Goal: Task Accomplishment & Management: Use online tool/utility

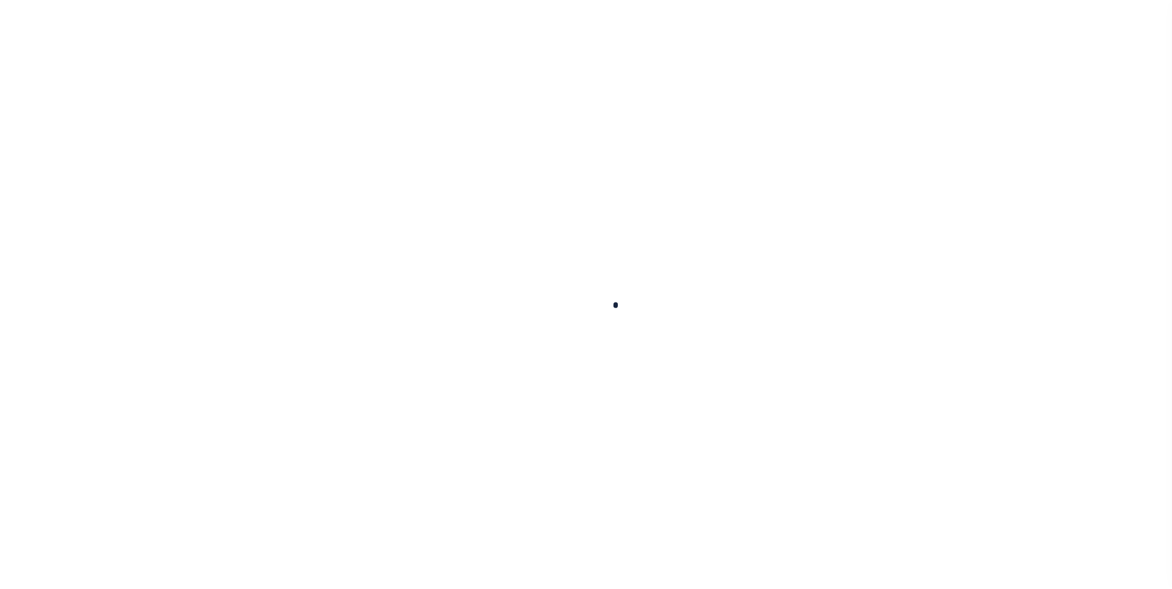
scroll to position [12, 0]
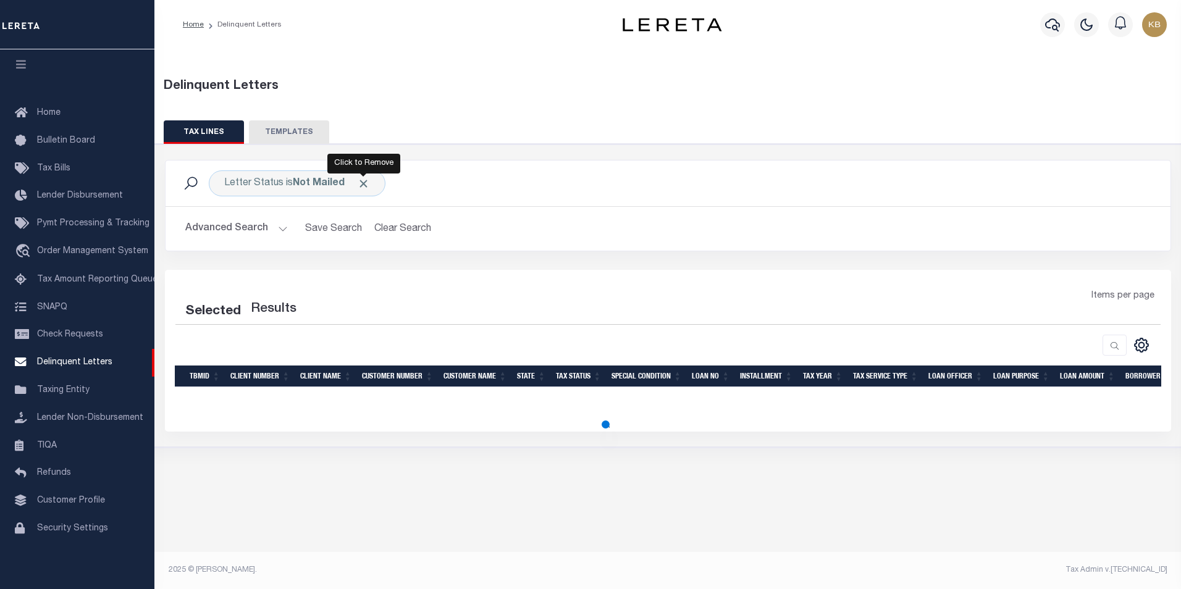
click at [361, 181] on span "Click to Remove" at bounding box center [363, 183] width 13 height 13
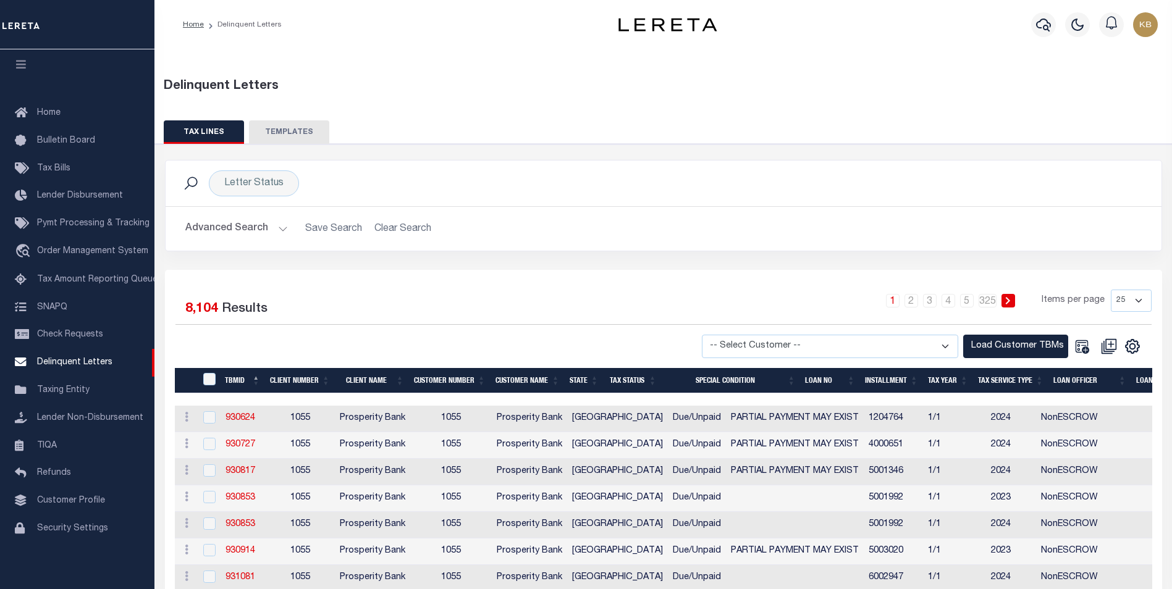
click at [277, 226] on button "Advanced Search" at bounding box center [236, 229] width 103 height 24
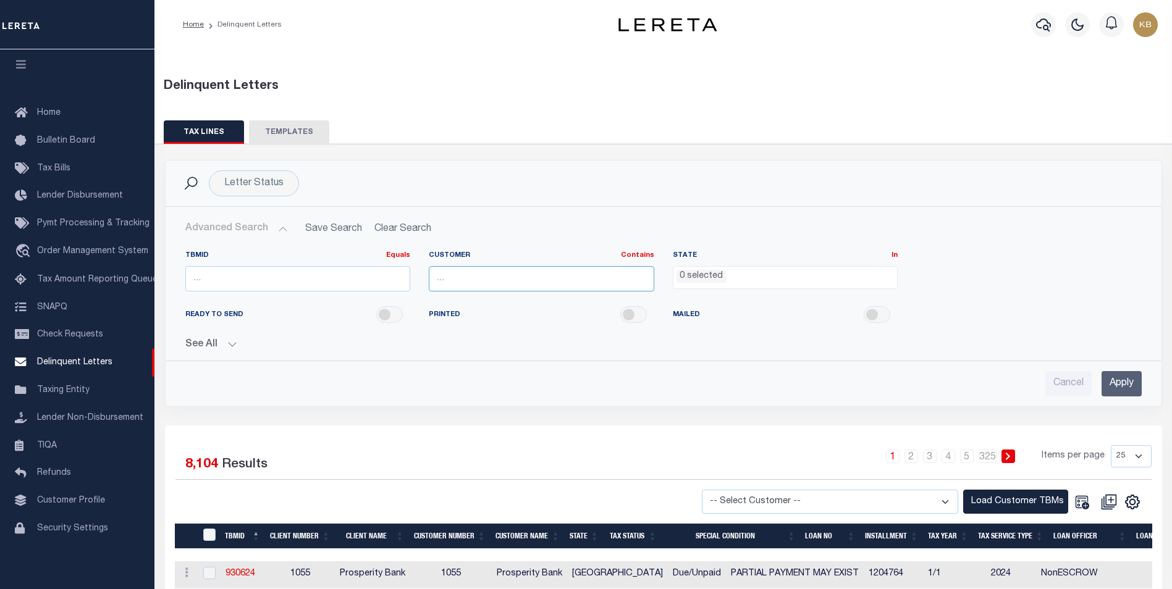
click at [584, 279] on input "text" at bounding box center [541, 278] width 225 height 25
type input "Glacier Bancorp Commercial"
click at [1120, 384] on input "Apply" at bounding box center [1121, 383] width 40 height 25
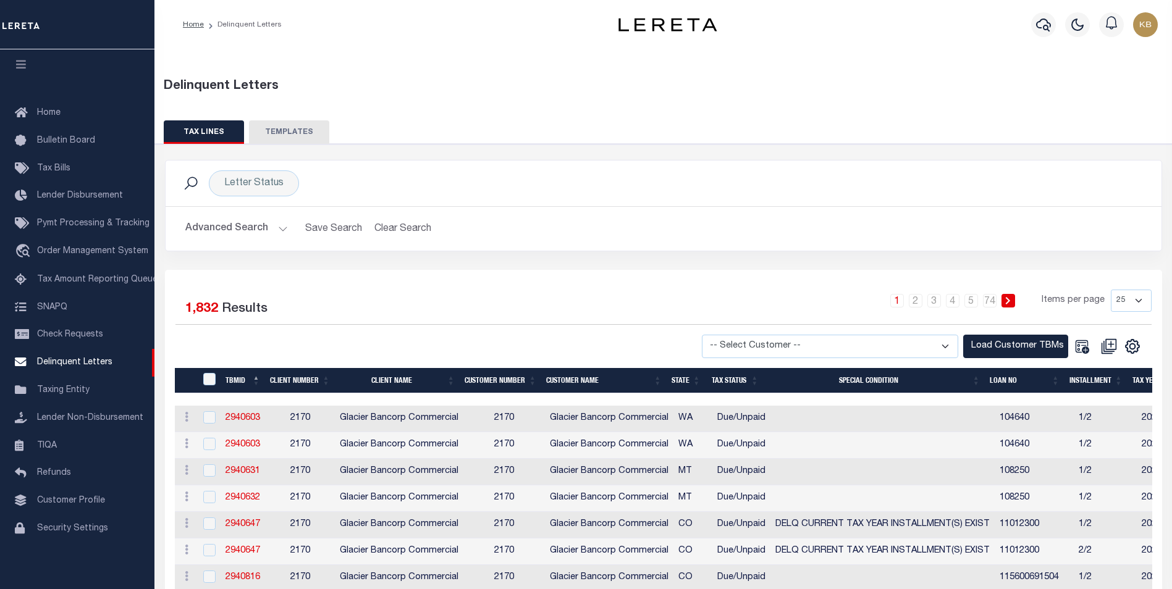
click at [942, 348] on select "-- Select Customer -- Accumatch - Refunds All In Credit Union Amarillo National…" at bounding box center [830, 347] width 256 height 24
select select "2170"
click at [713, 335] on select "-- Select Customer -- Accumatch - Refunds All In Credit Union Amarillo National…" at bounding box center [830, 347] width 256 height 24
click at [816, 164] on div "Letter Status Search" at bounding box center [664, 184] width 996 height 46
click at [1035, 343] on button "Load Customer TBMs" at bounding box center [1015, 347] width 105 height 24
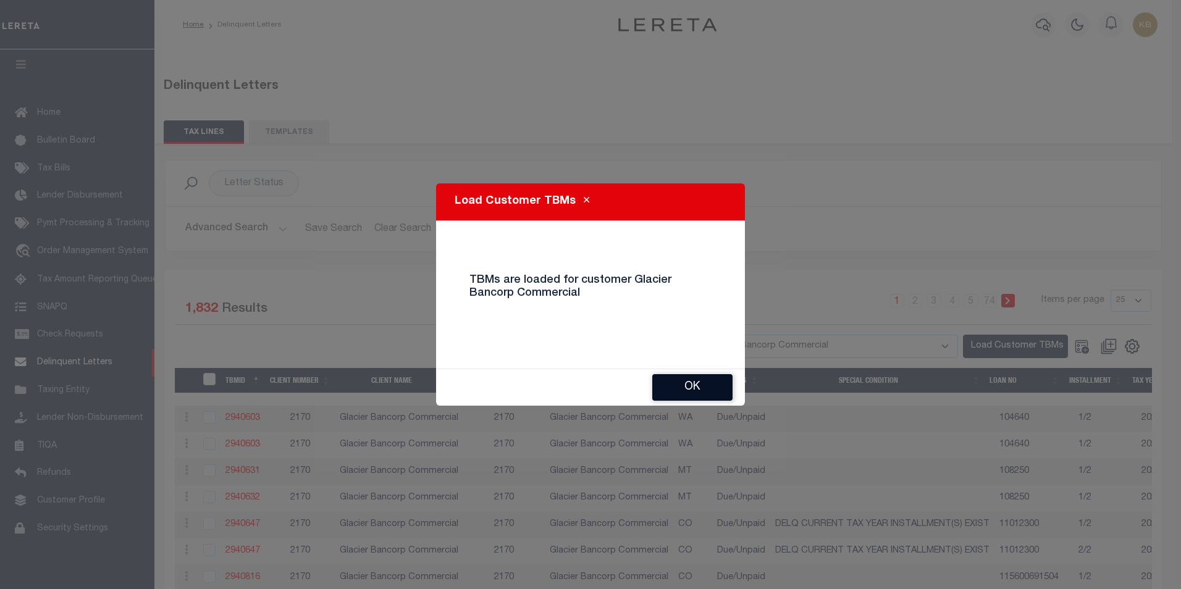
click at [685, 391] on button "Ok" at bounding box center [692, 387] width 80 height 27
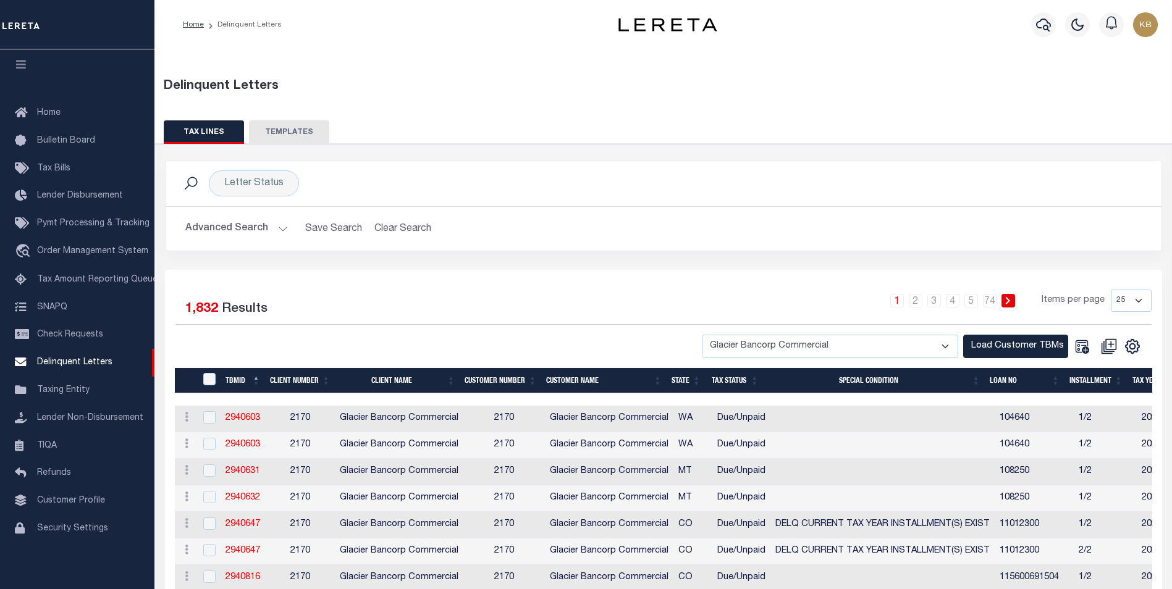
click at [693, 300] on div "1 2 3 4 5 … 74 Items per page 25 50 100 500 1000" at bounding box center [788, 306] width 728 height 32
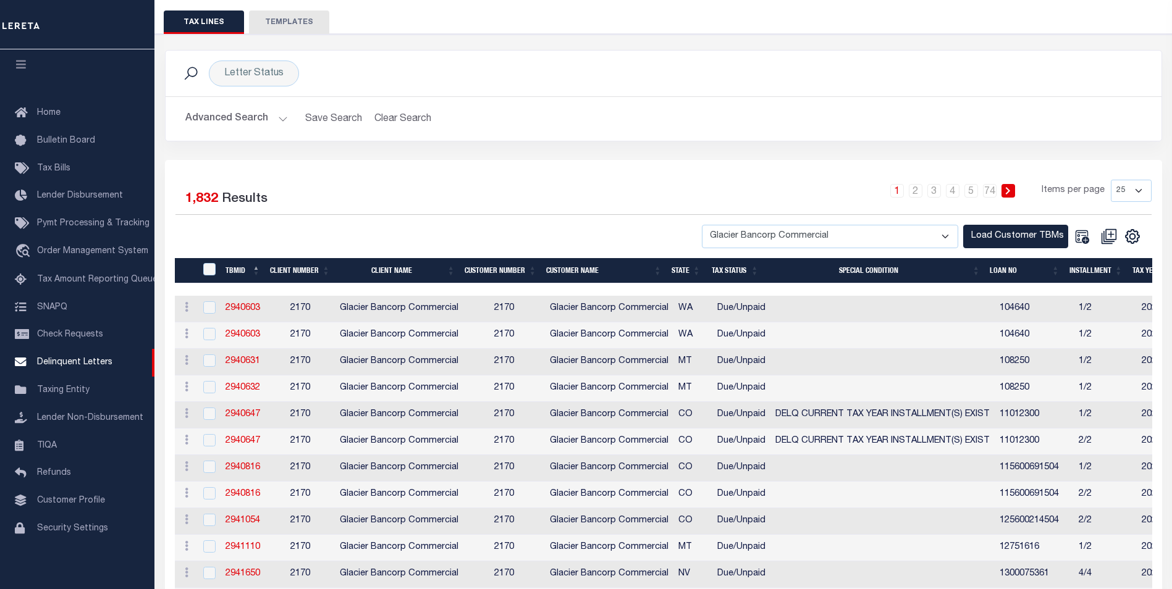
scroll to position [124, 0]
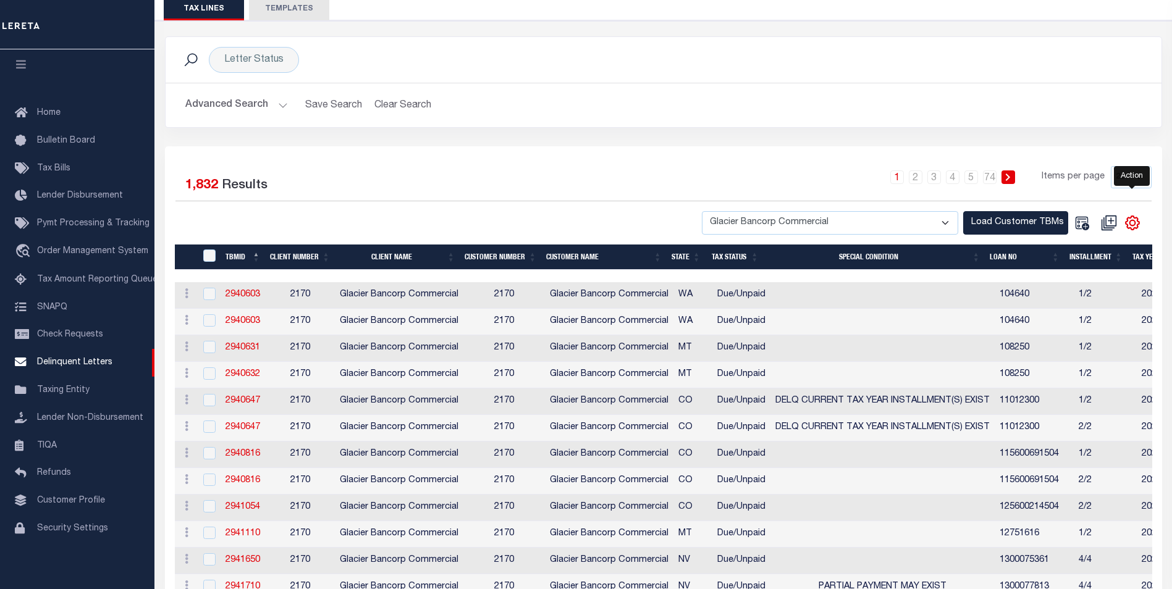
click at [1128, 228] on icon "" at bounding box center [1132, 223] width 14 height 14
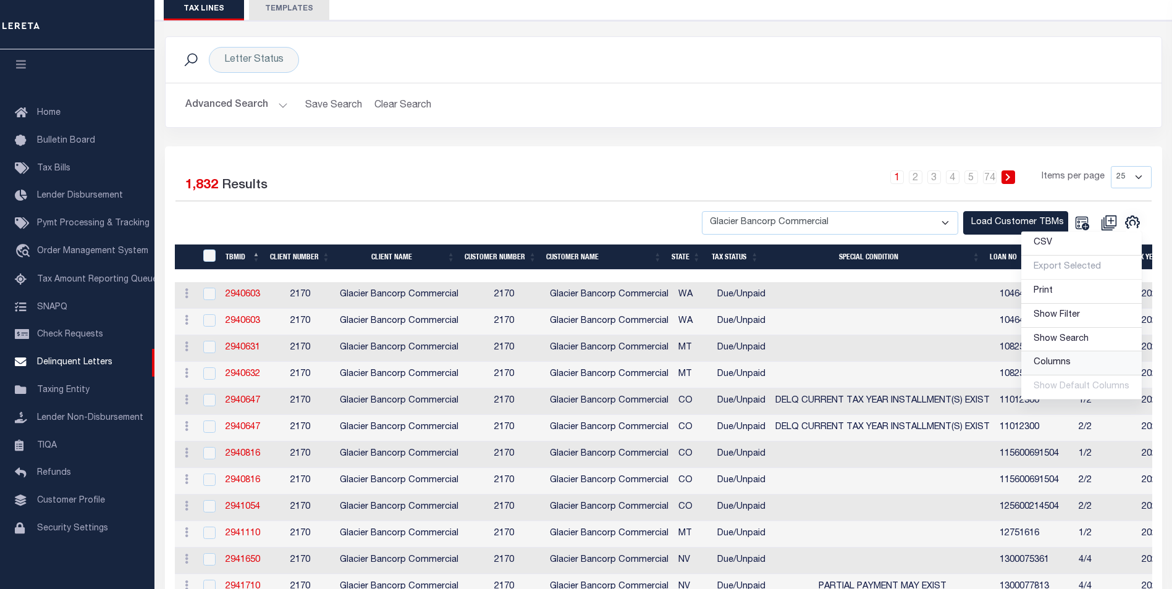
click at [1062, 361] on span "Columns" at bounding box center [1051, 362] width 37 height 9
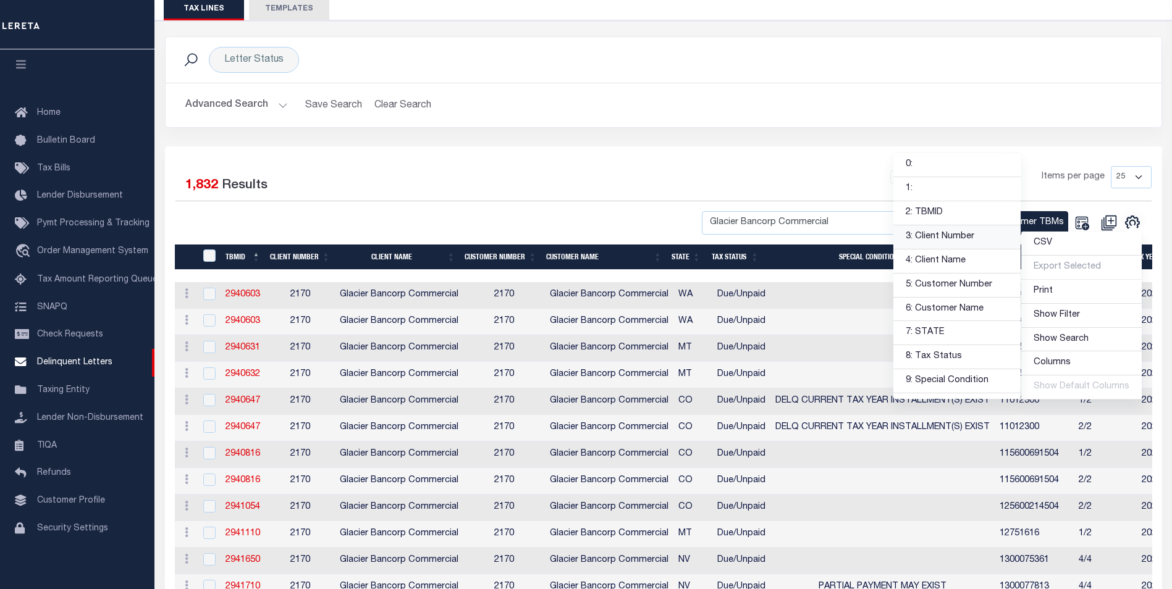
click at [947, 237] on link "3: Client Number" at bounding box center [956, 237] width 127 height 24
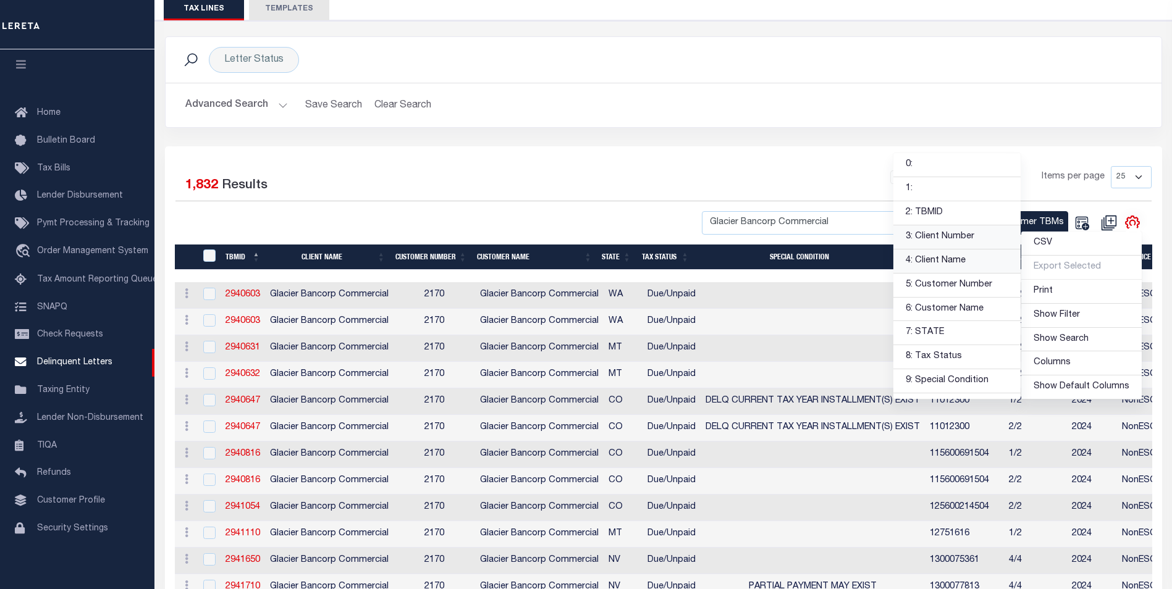
click at [950, 259] on link "4: Client Name" at bounding box center [956, 262] width 127 height 24
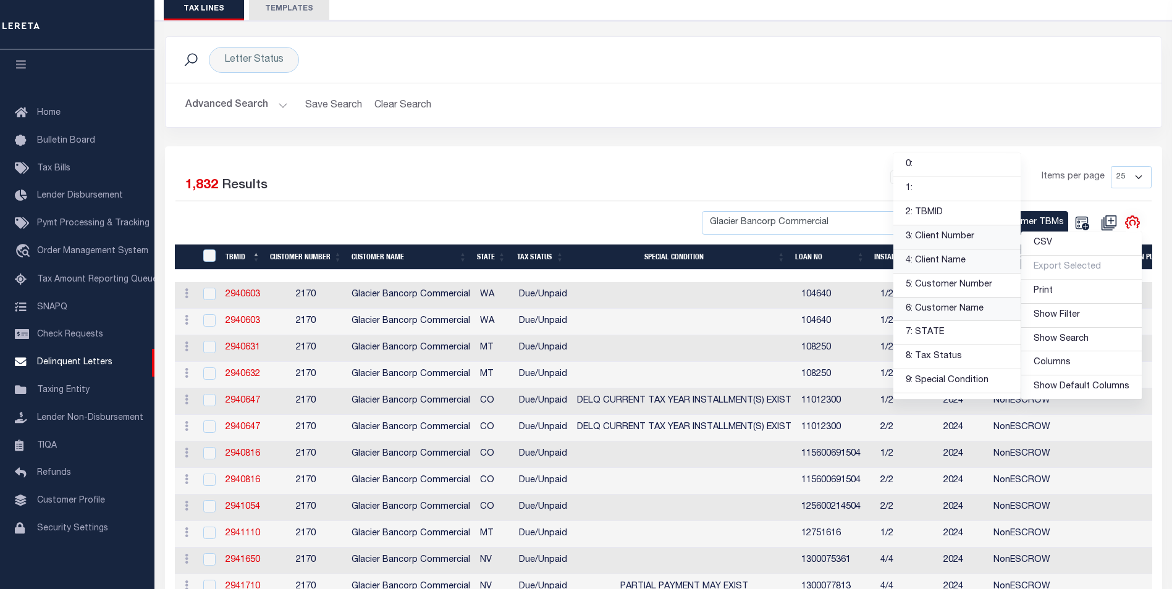
click at [971, 311] on link "6: Customer Name" at bounding box center [956, 310] width 127 height 24
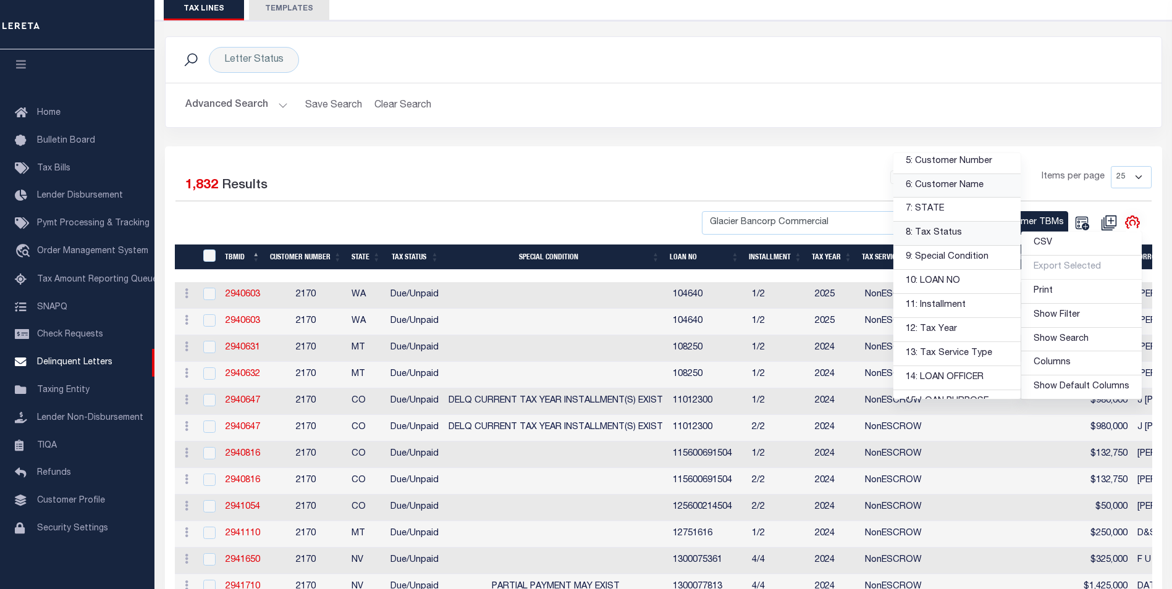
click at [972, 237] on link "8: Tax Status" at bounding box center [956, 234] width 127 height 24
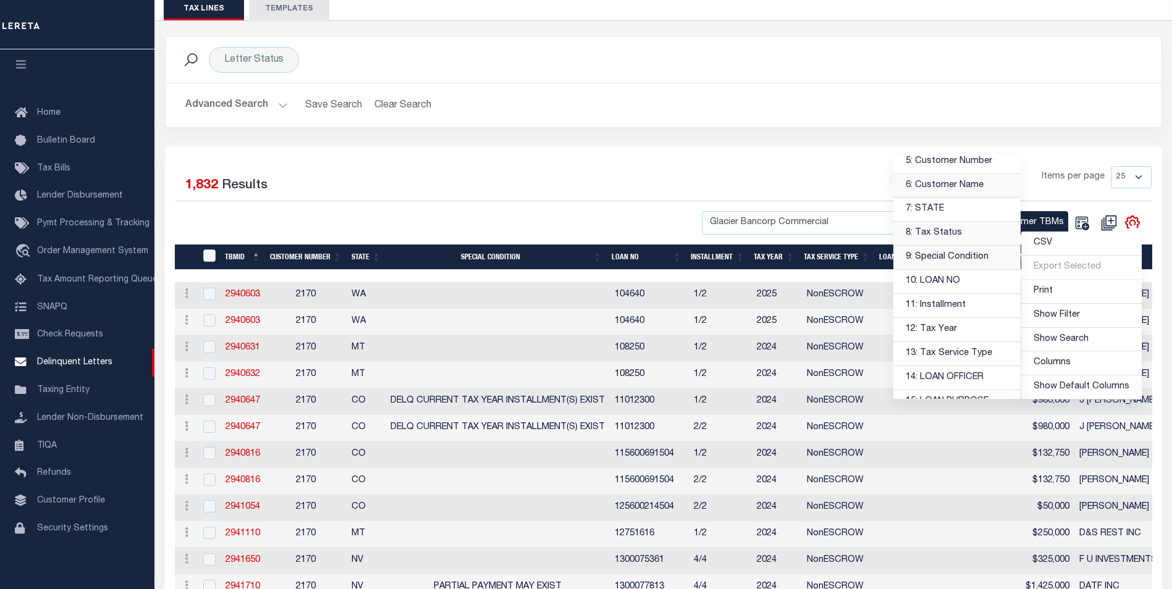
click at [981, 261] on link "9: Special Condition" at bounding box center [956, 258] width 127 height 24
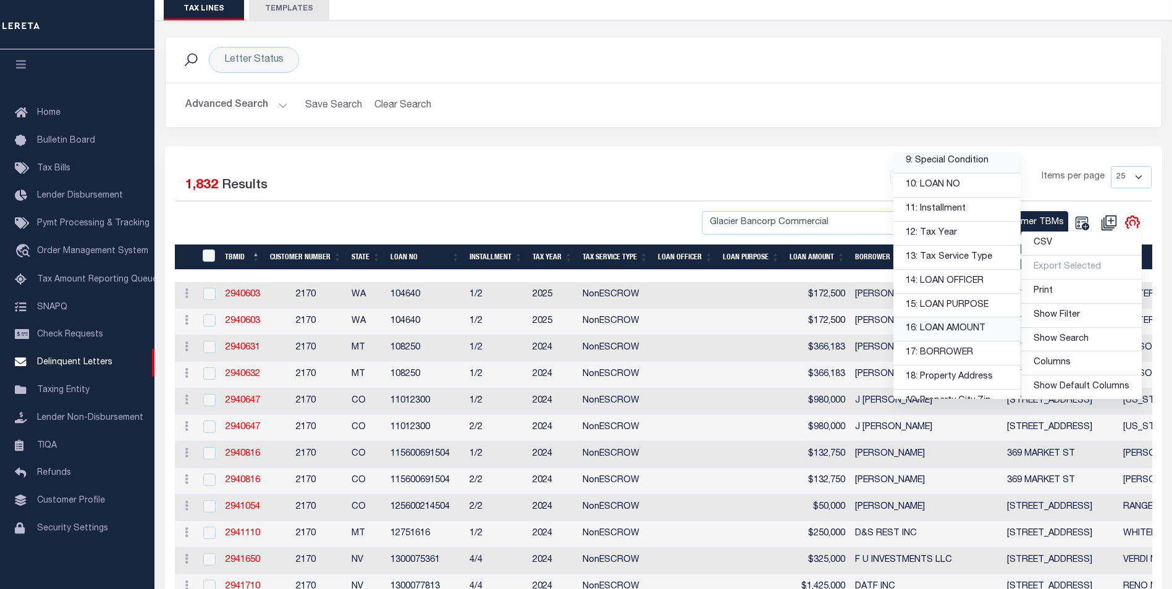
scroll to position [247, 0]
click at [947, 230] on link "13: Tax Service Type" at bounding box center [956, 231] width 127 height 24
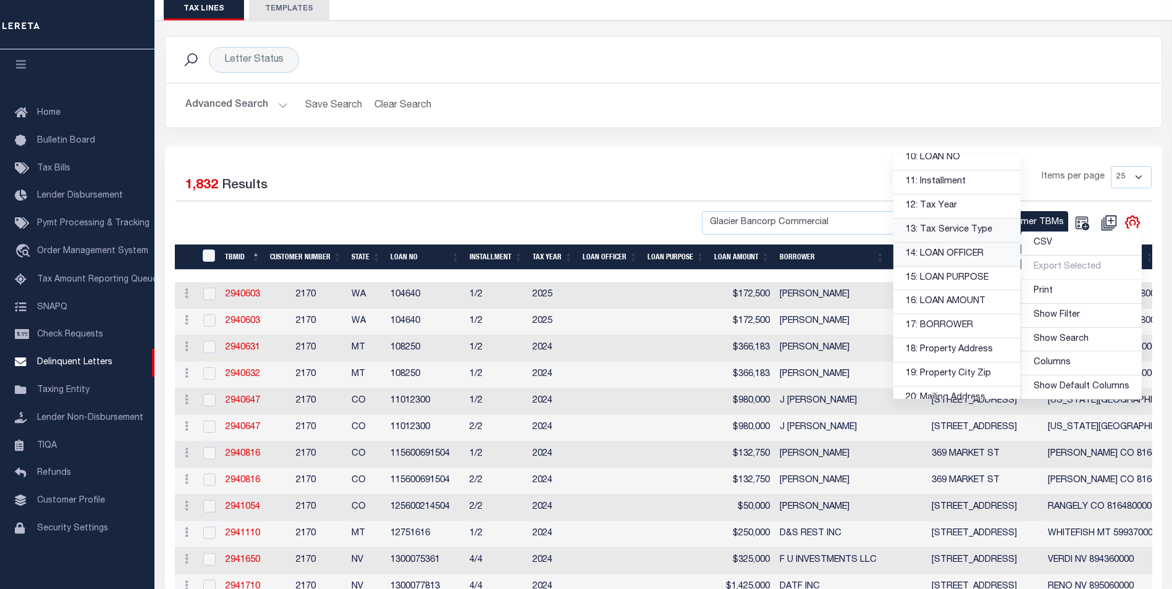
click at [963, 258] on link "14: LOAN OFFICER" at bounding box center [956, 255] width 127 height 24
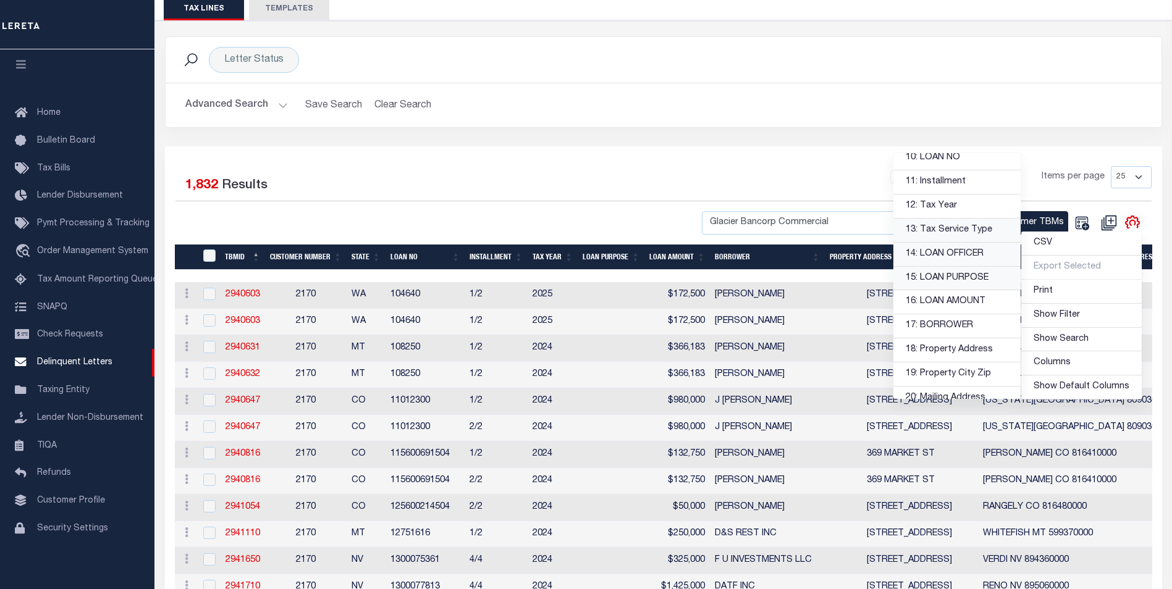
click at [969, 279] on link "15: LOAN PURPOSE" at bounding box center [956, 279] width 127 height 24
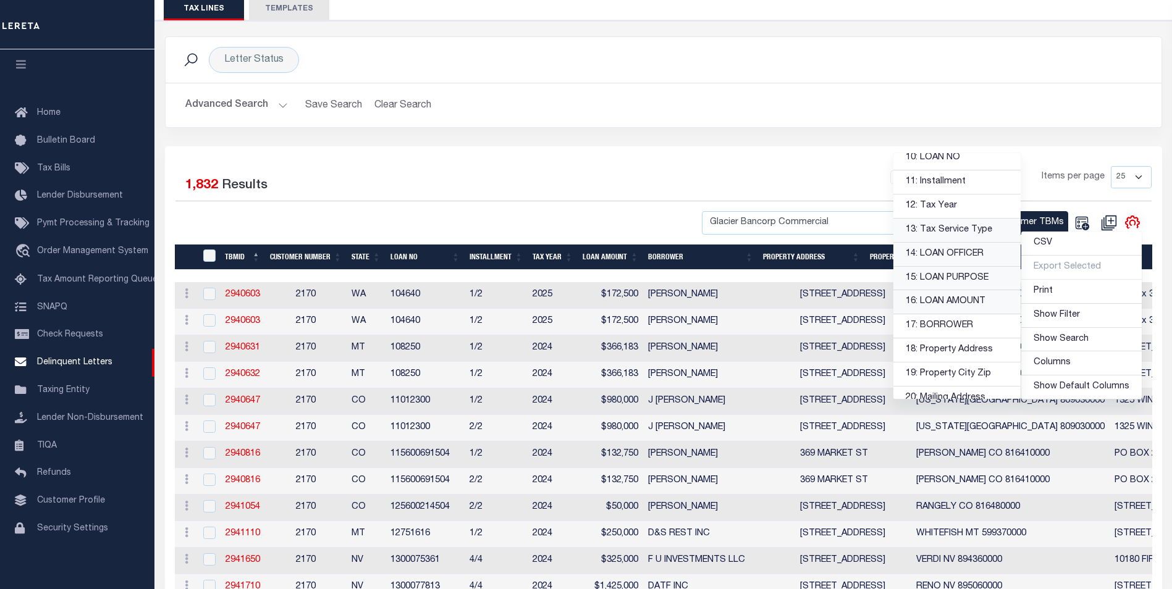
click at [959, 298] on link "16: LOAN AMOUNT" at bounding box center [956, 302] width 127 height 24
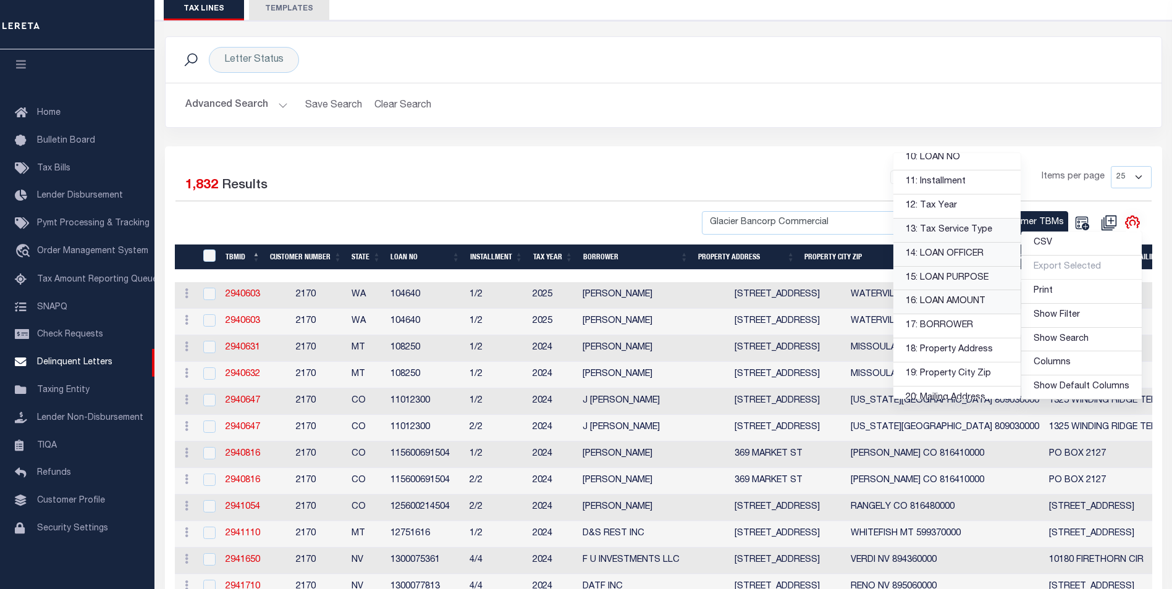
scroll to position [309, 0]
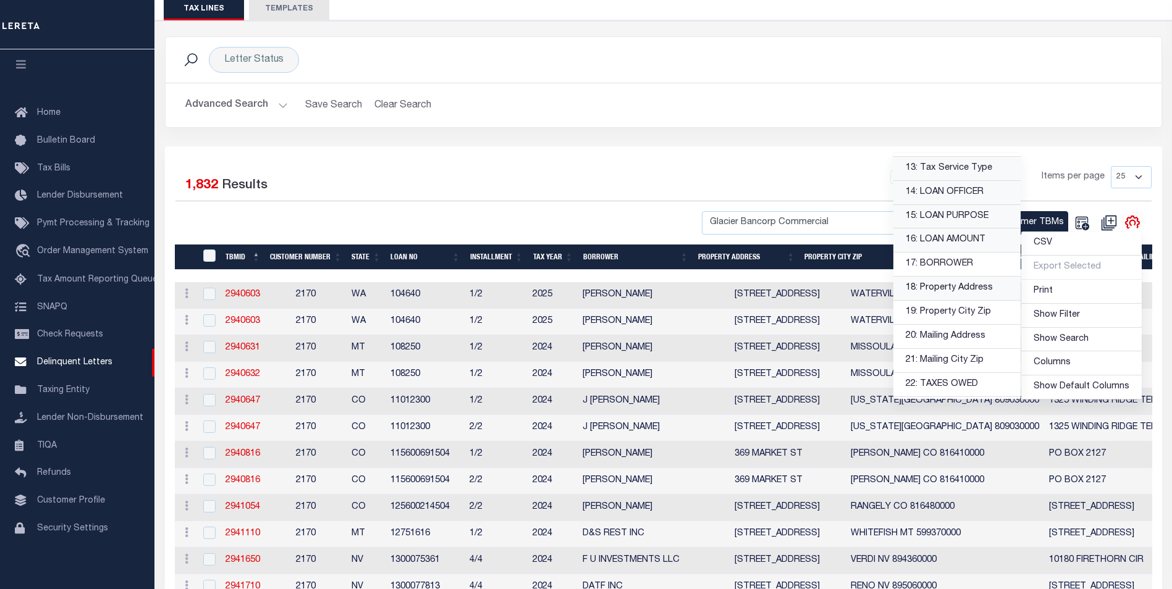
click at [927, 295] on link "18: Property Address" at bounding box center [956, 289] width 127 height 24
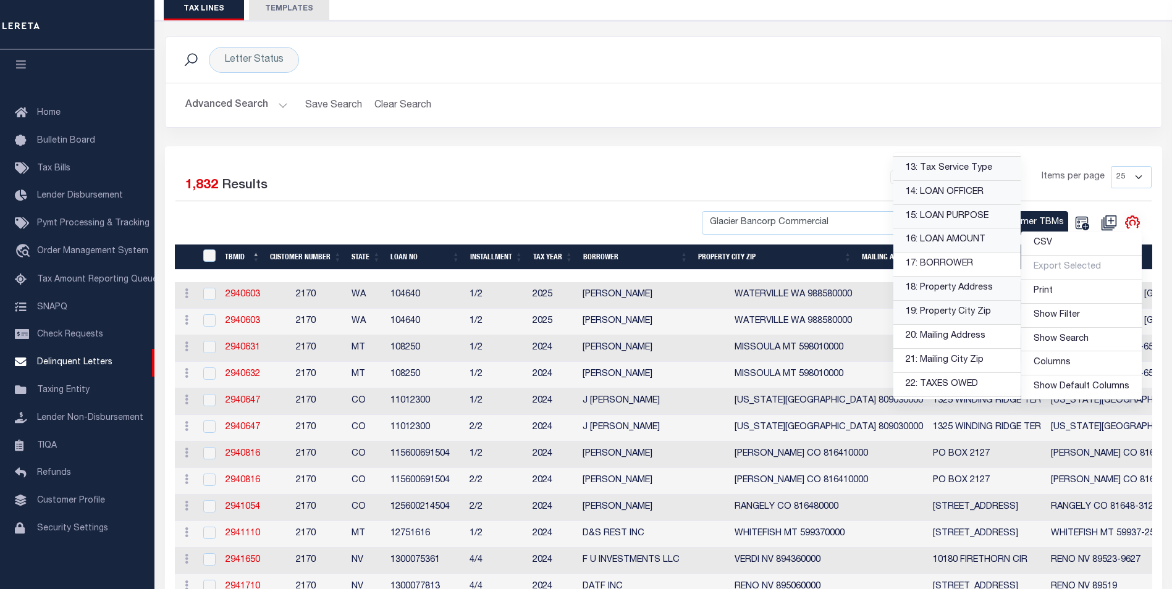
click at [938, 312] on link "19: Property City Zip" at bounding box center [956, 313] width 127 height 24
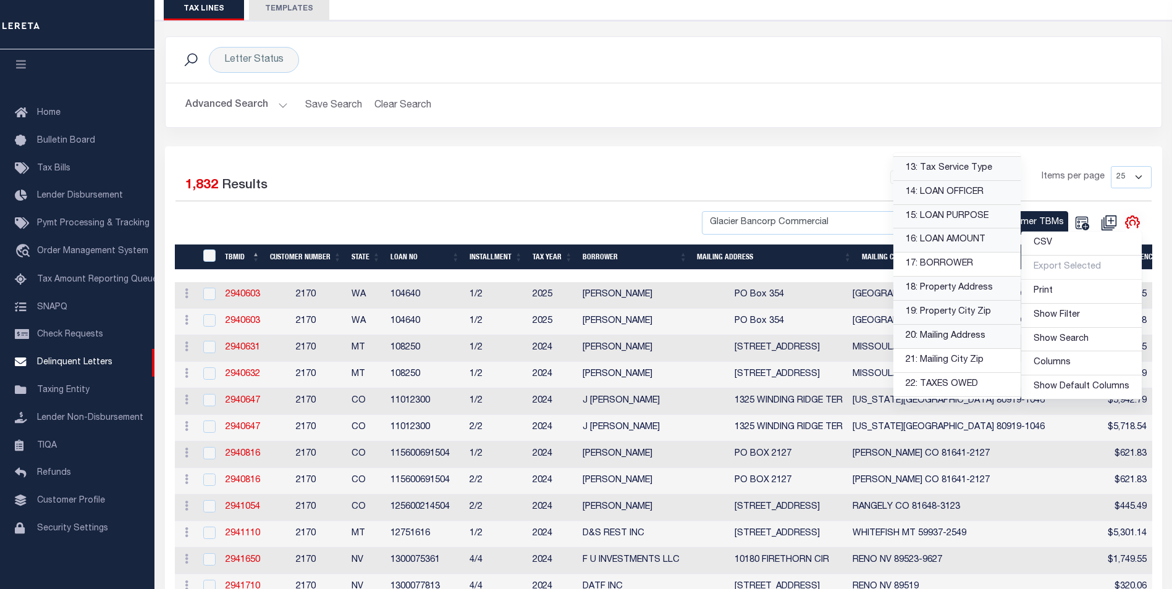
click at [952, 337] on link "20: Mailing Address" at bounding box center [956, 337] width 127 height 24
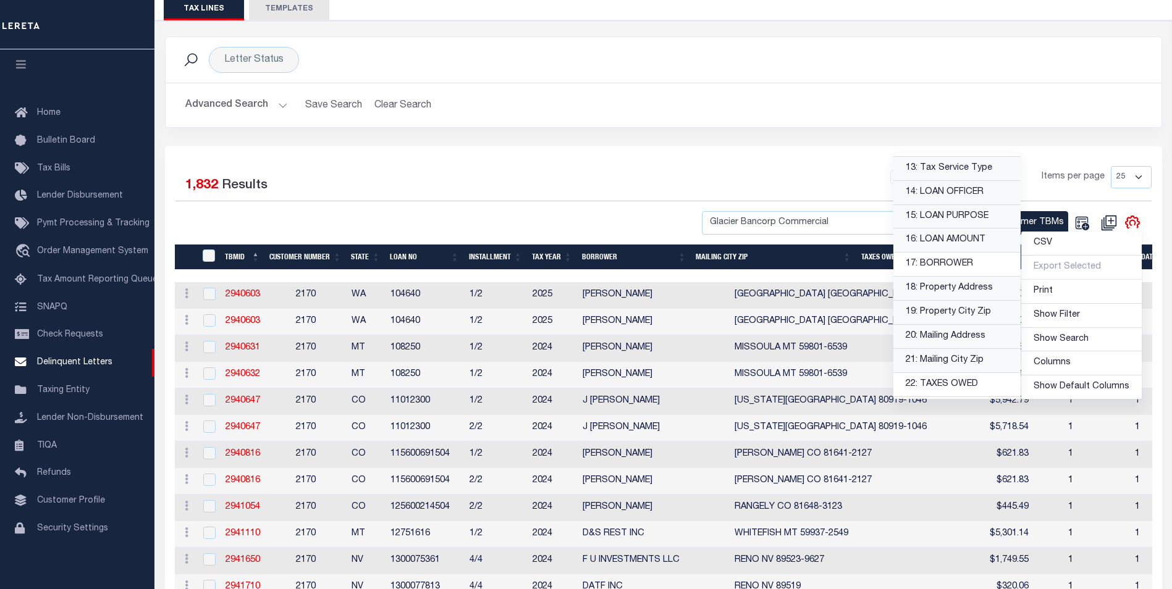
click at [950, 358] on link "21: Mailing City Zip" at bounding box center [956, 361] width 127 height 24
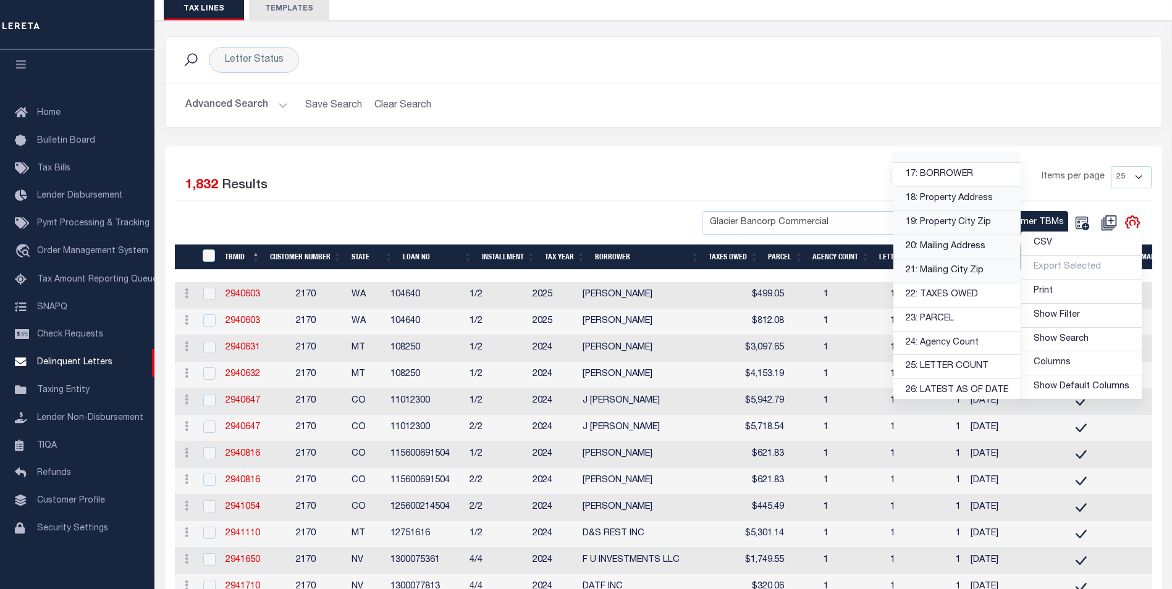
scroll to position [432, 0]
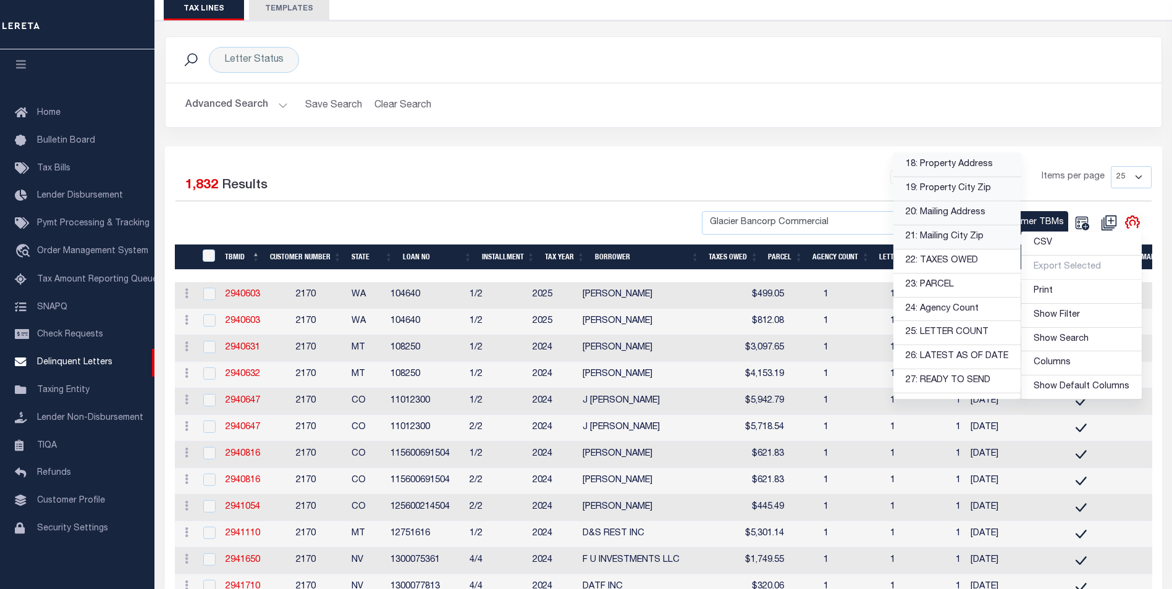
click at [653, 177] on div "1 2 3 4 5 … 74 Items per page 25 50 100 500 1000" at bounding box center [788, 182] width 728 height 32
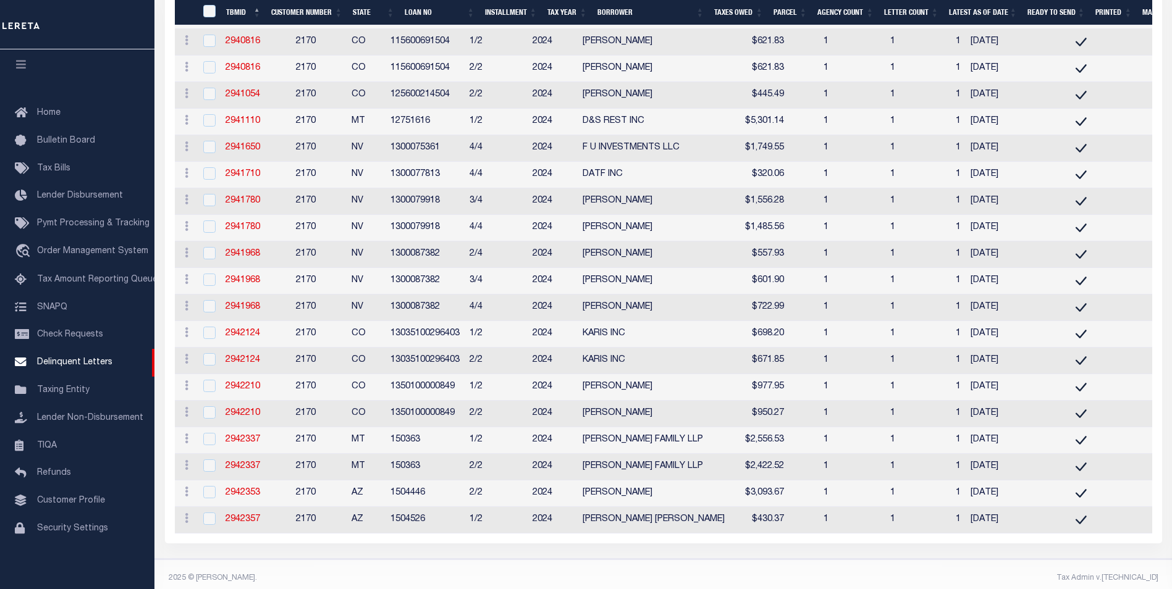
scroll to position [556, 0]
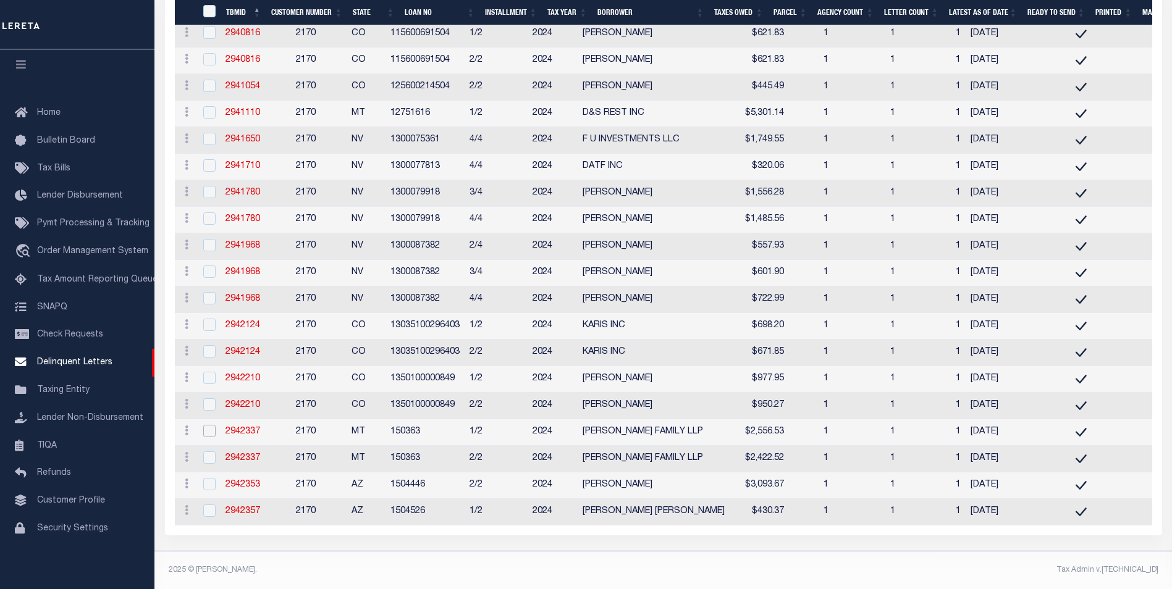
click at [213, 425] on input "checkbox" at bounding box center [209, 431] width 12 height 12
checkbox input "true"
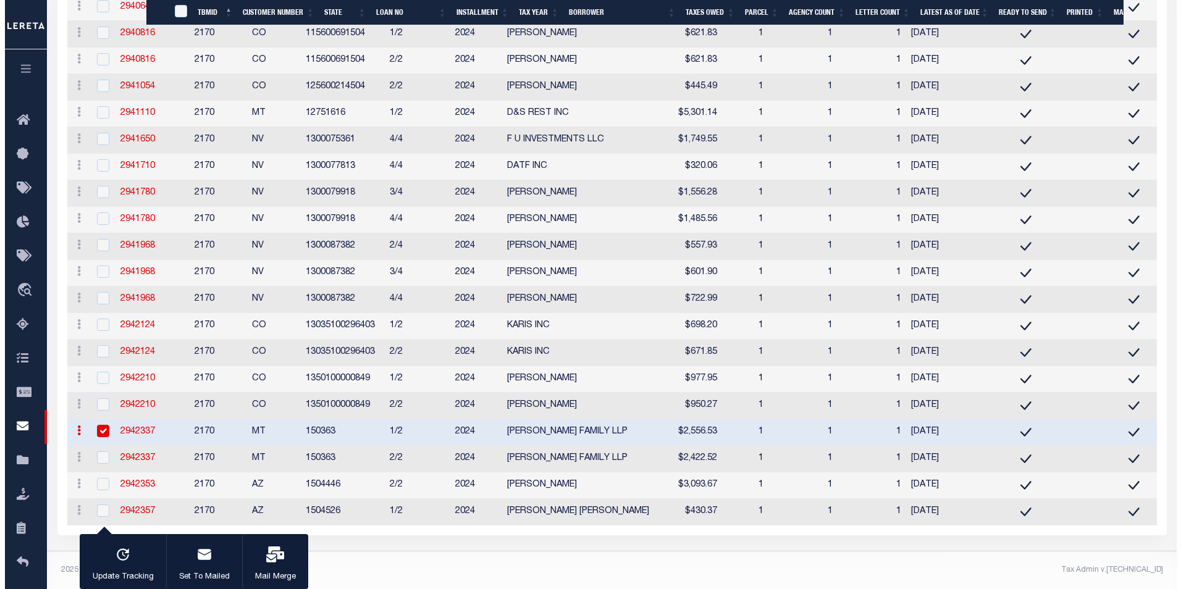
scroll to position [548, 0]
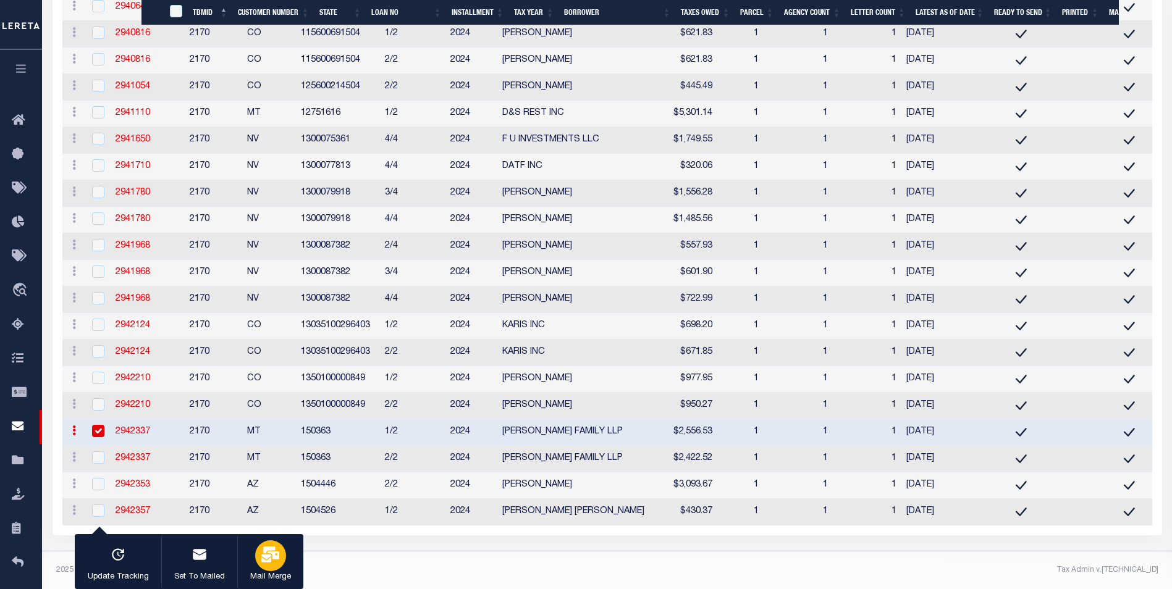
click at [261, 561] on icon "button" at bounding box center [270, 555] width 18 height 16
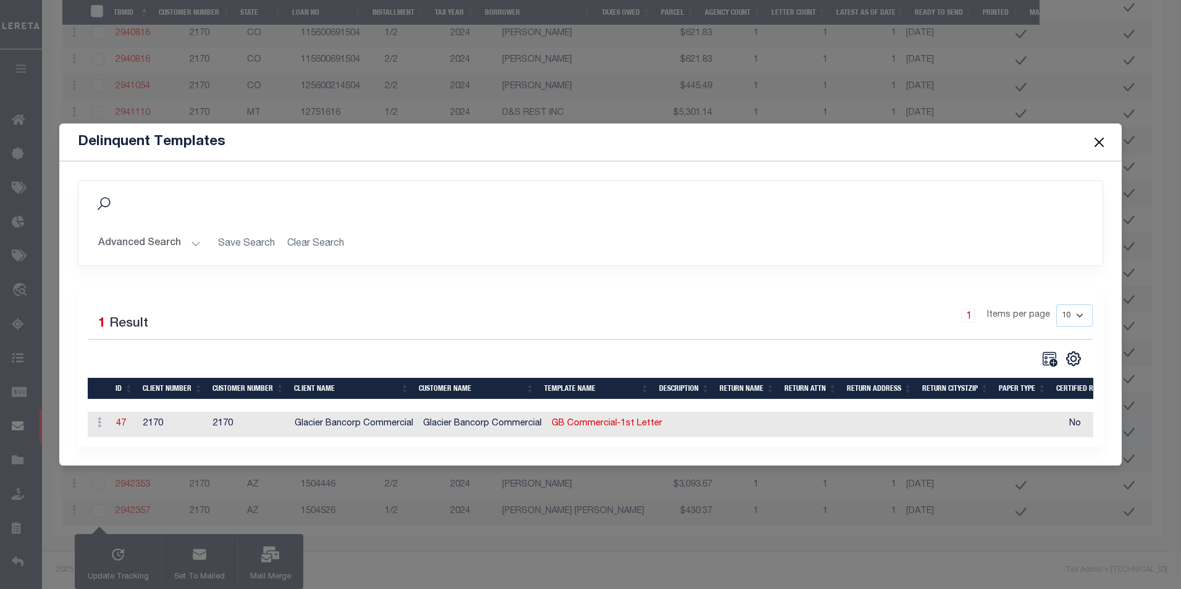
click at [114, 421] on td "47" at bounding box center [124, 424] width 27 height 25
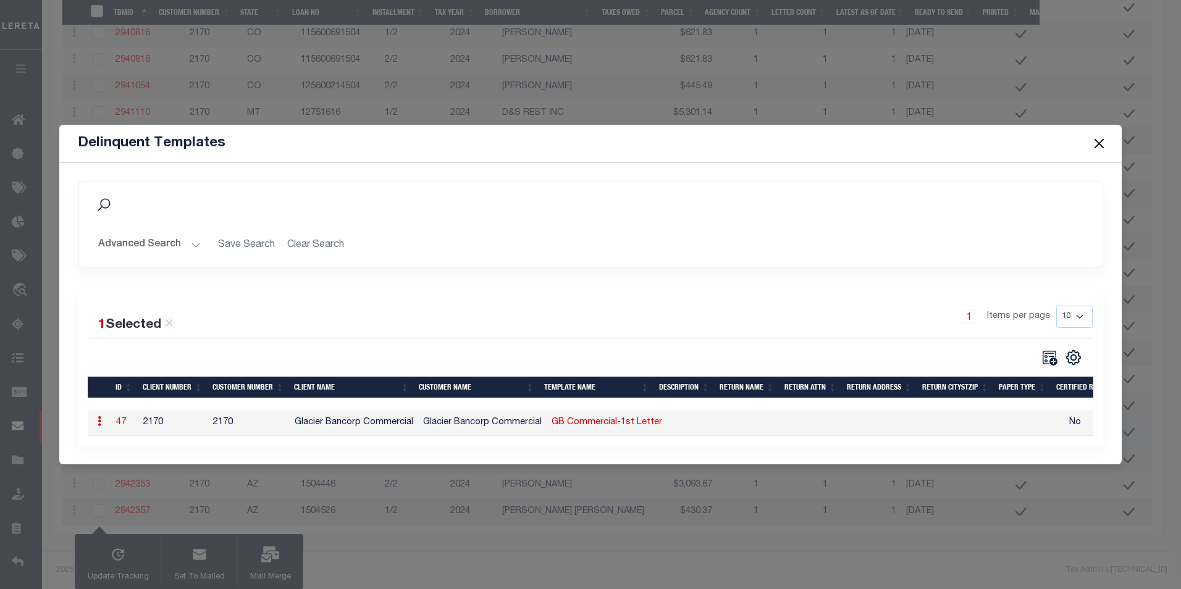
click at [119, 421] on link "47" at bounding box center [121, 422] width 10 height 9
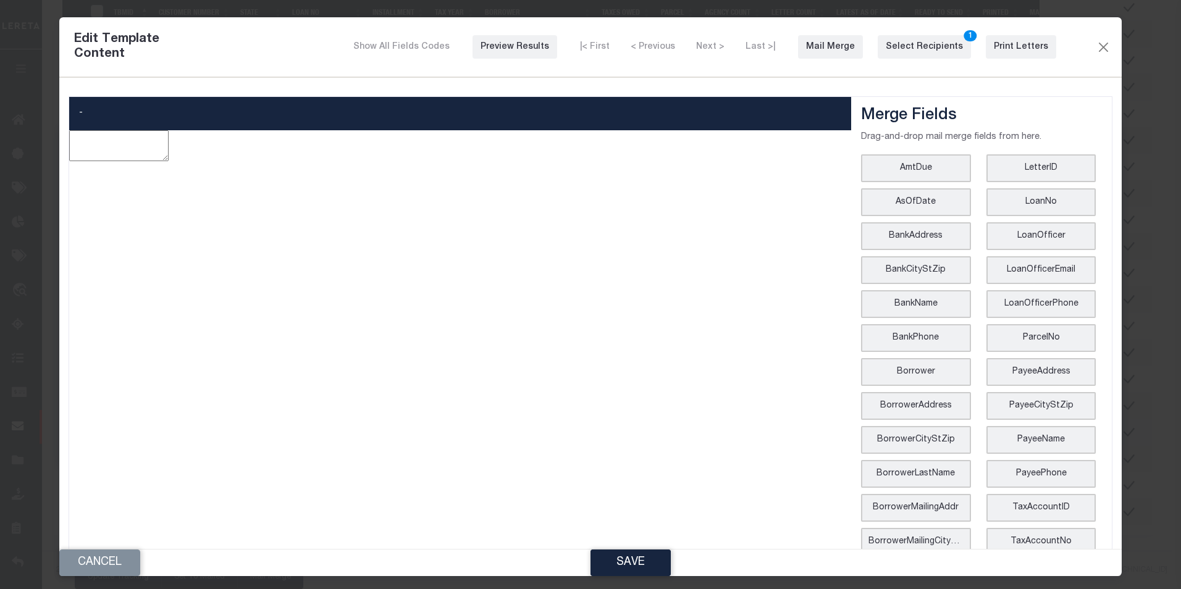
type textarea "<p style="line-height: normal; margin: 0in 0in 8pt; font-size: 11pt; font-famil…"
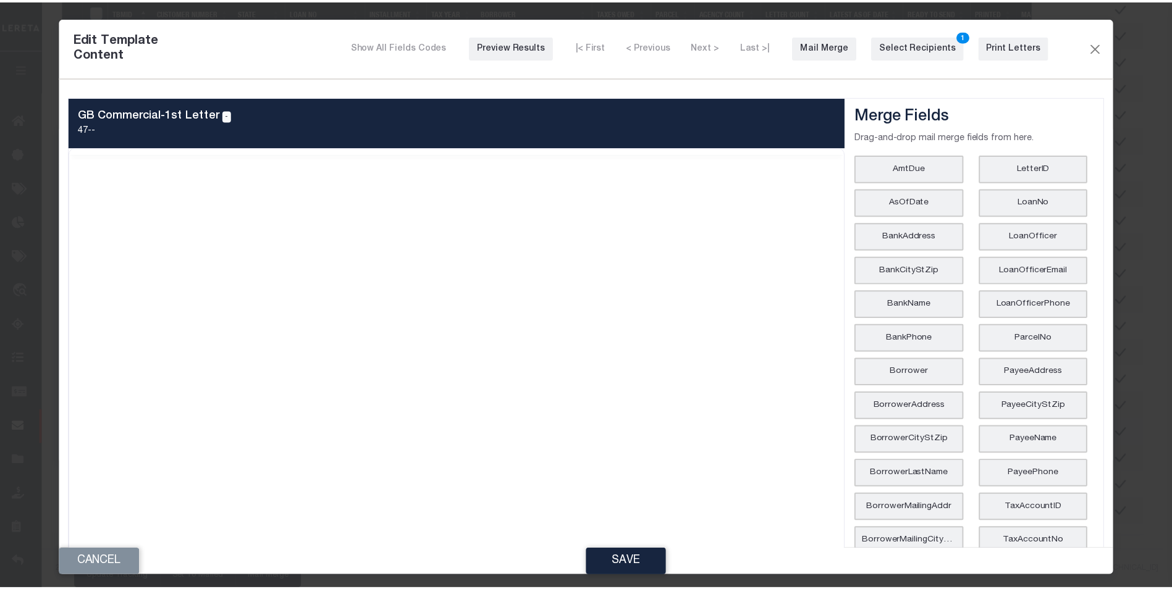
scroll to position [0, 0]
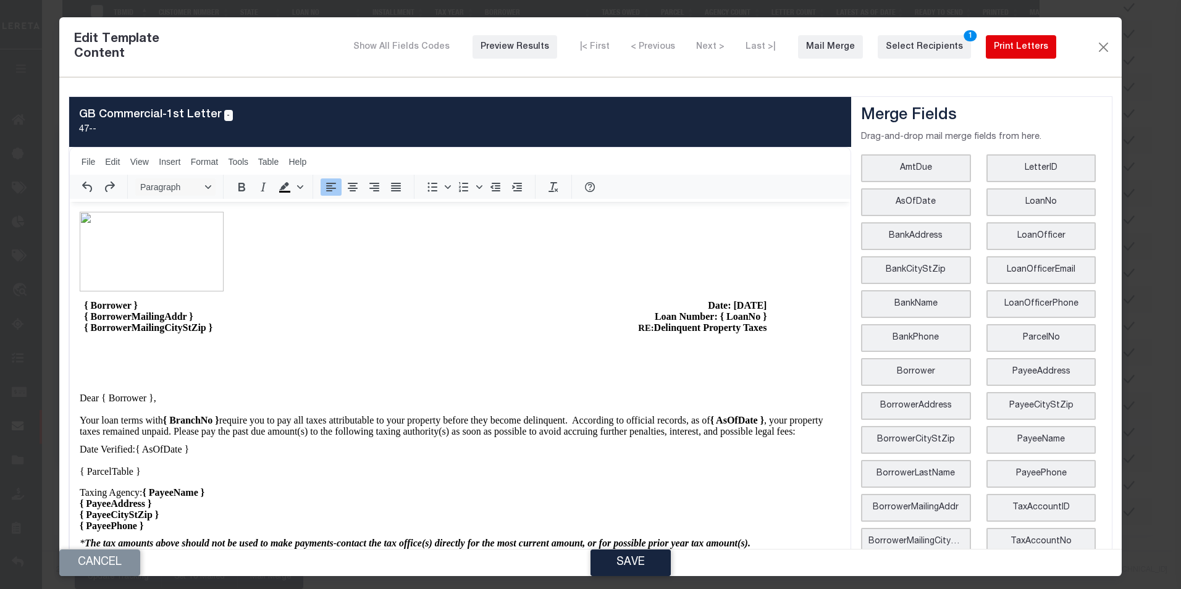
click at [1026, 46] on div "Print Letters" at bounding box center [1021, 47] width 54 height 13
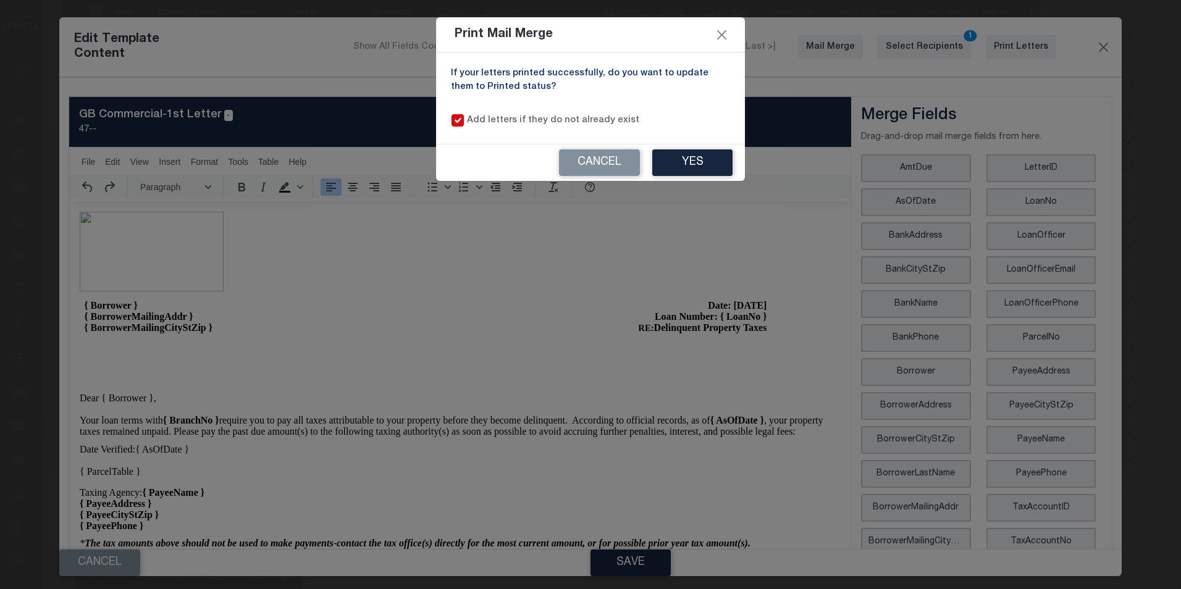
drag, startPoint x: 721, startPoint y: 32, endPoint x: 853, endPoint y: 38, distance: 132.3
click at [721, 32] on button "Close" at bounding box center [722, 35] width 16 height 16
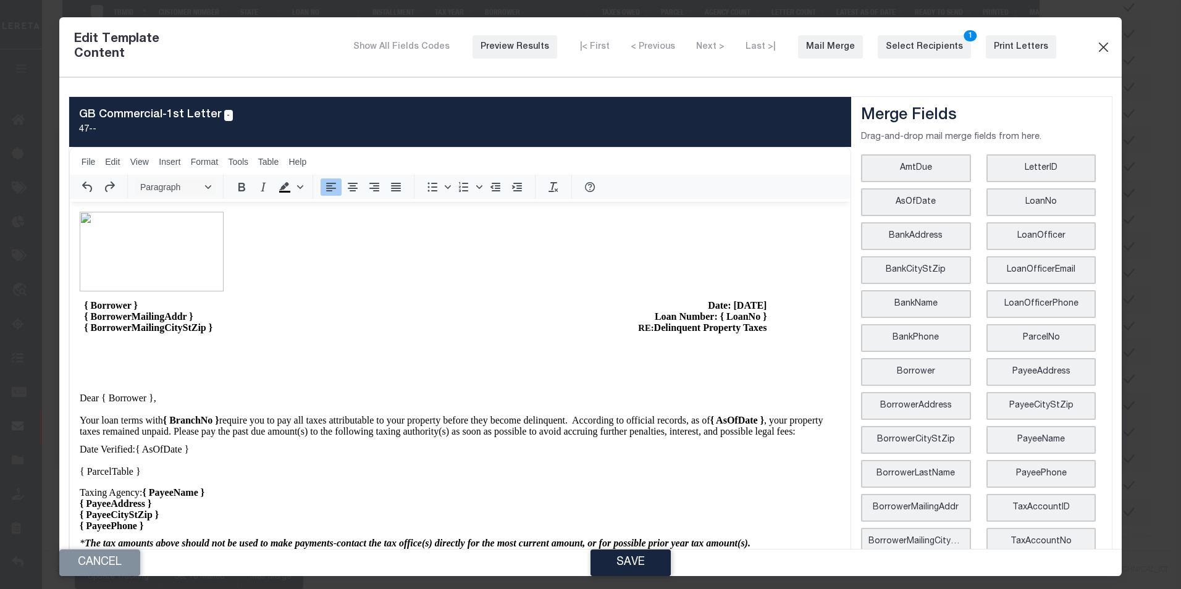
click at [1096, 49] on button "Close" at bounding box center [1103, 47] width 15 height 16
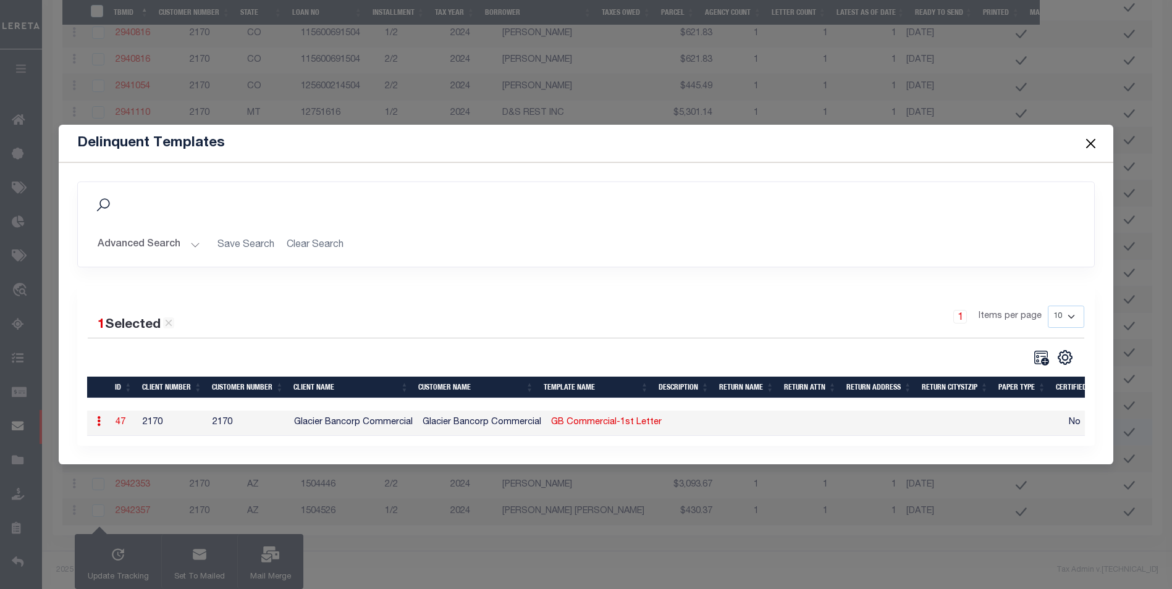
click at [1093, 138] on button "Close" at bounding box center [1090, 143] width 16 height 16
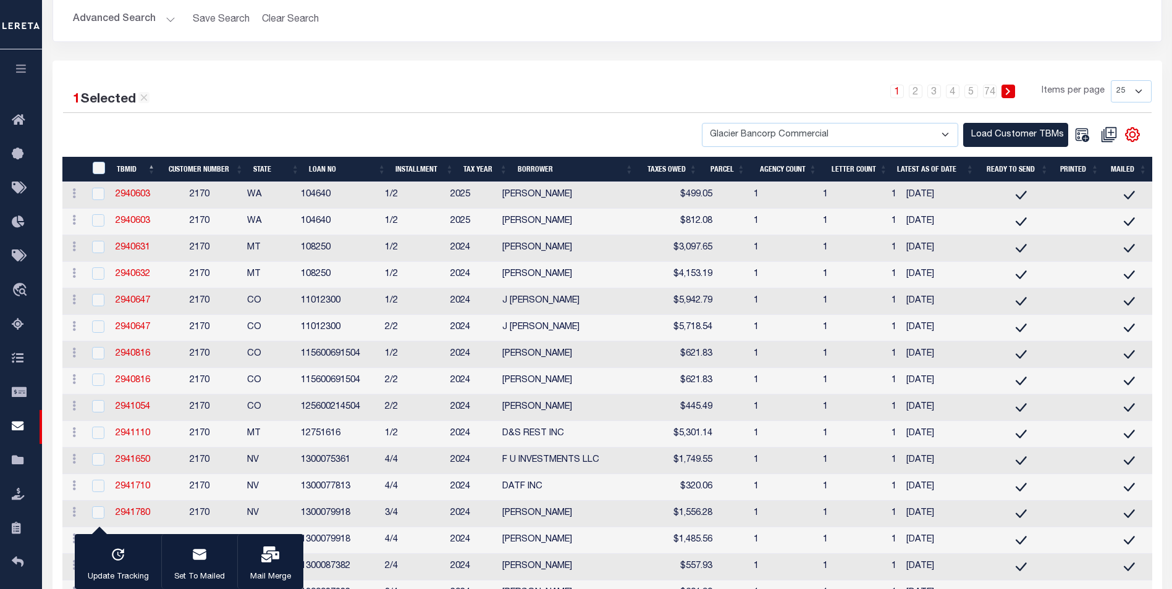
scroll to position [54, 0]
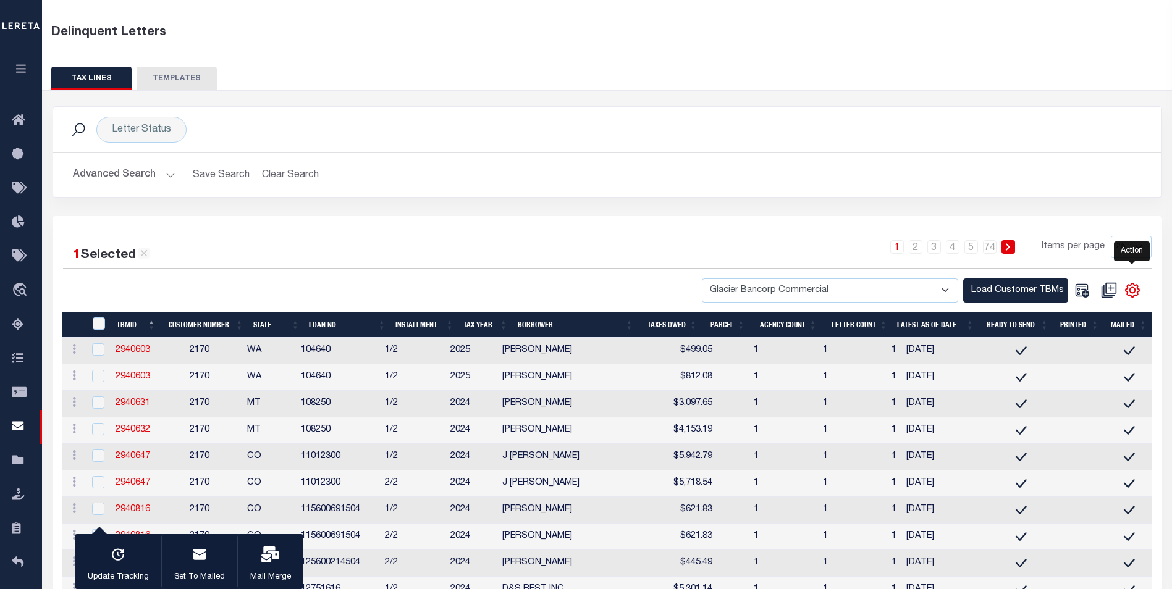
click at [1133, 292] on icon "" at bounding box center [1132, 290] width 16 height 16
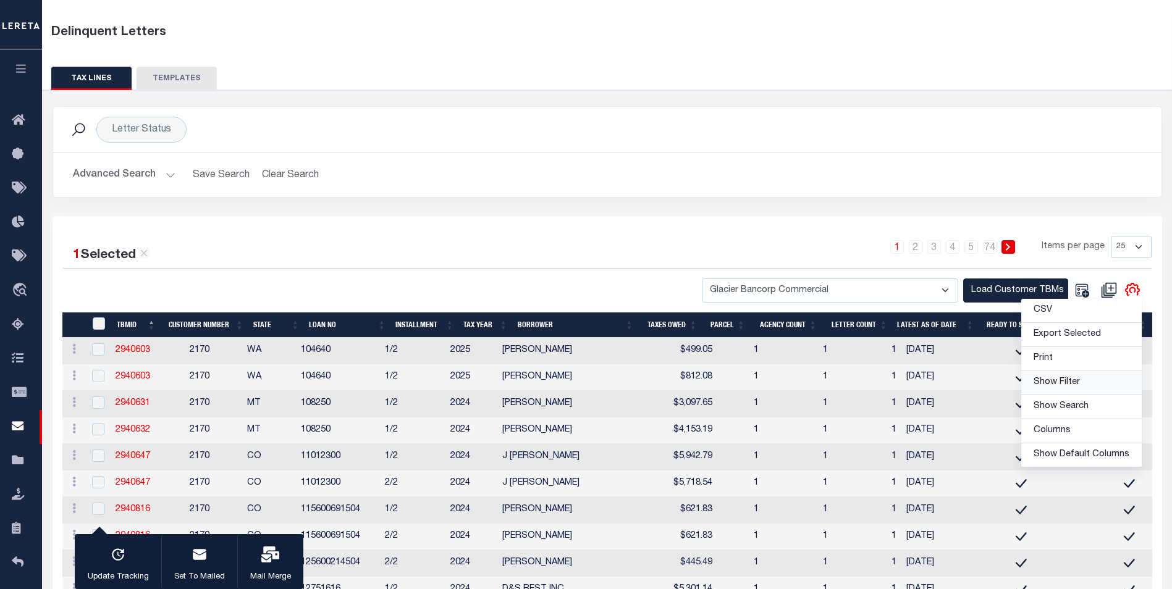
click at [1072, 385] on span "Show Filter" at bounding box center [1056, 382] width 46 height 9
select select
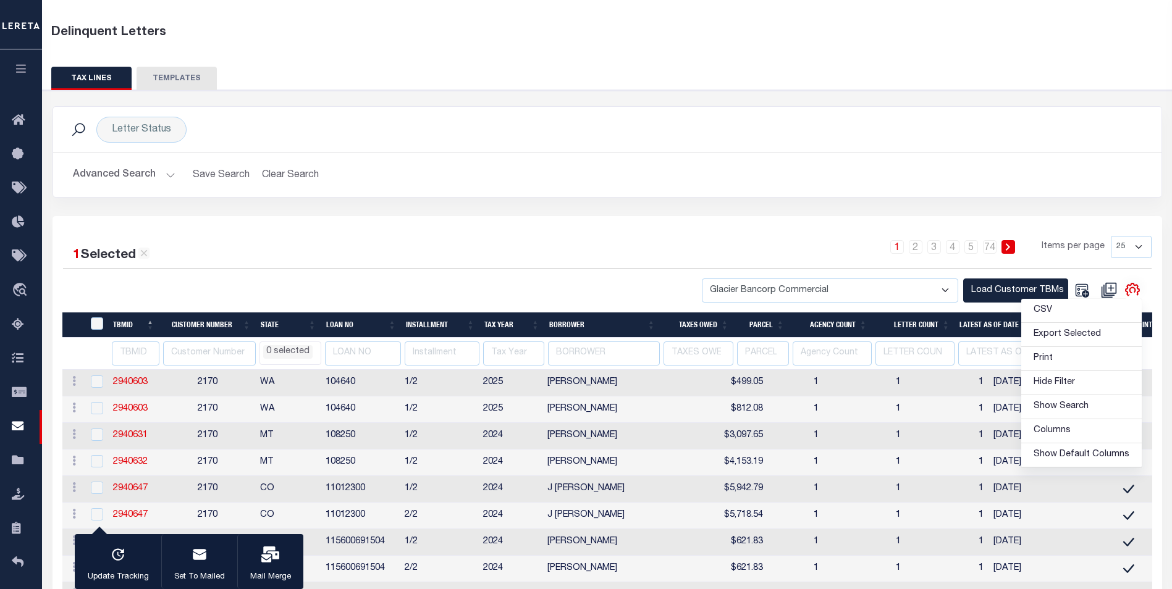
click at [304, 353] on li "0 selected" at bounding box center [287, 352] width 49 height 14
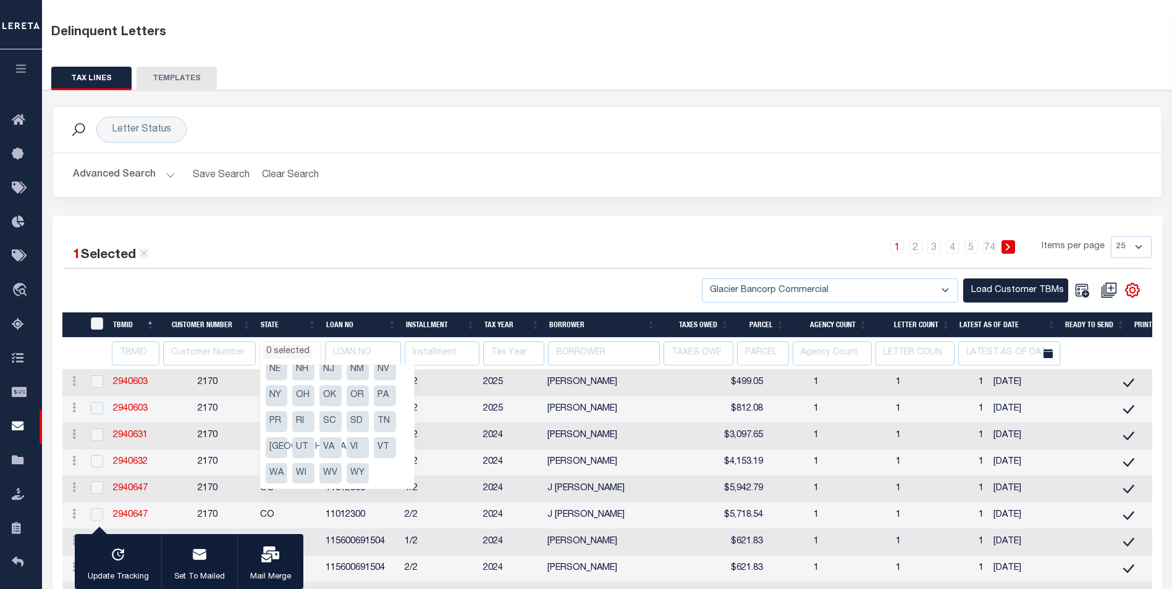
scroll to position [104, 0]
click at [279, 461] on li "NY" at bounding box center [277, 457] width 22 height 21
select select "NY"
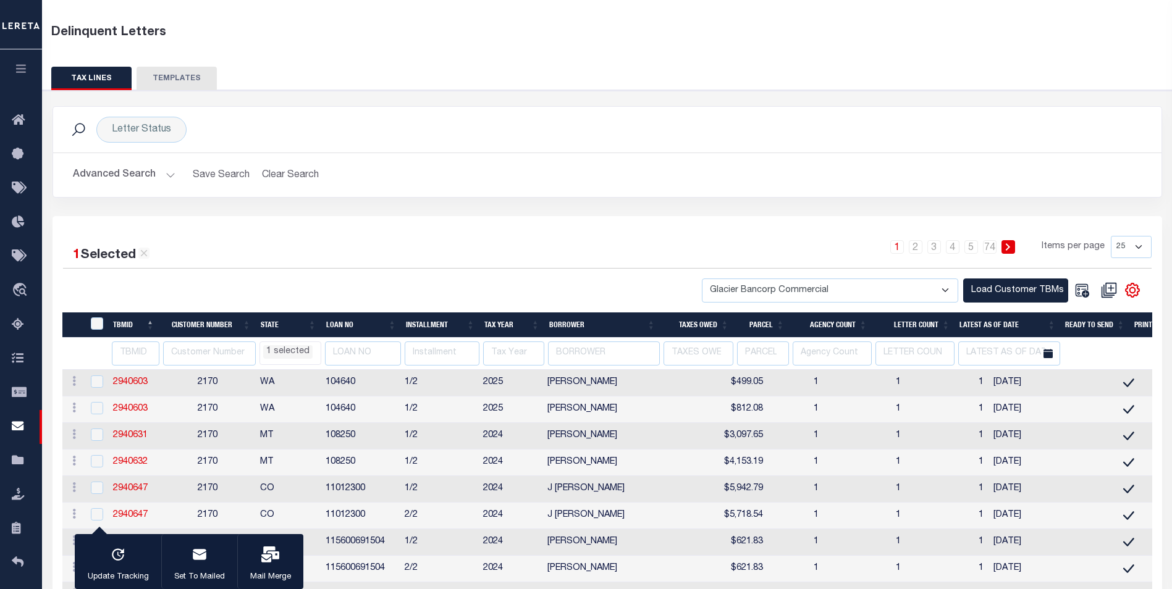
click at [454, 250] on div "1 2 3 4 5 … 74 Items per page 25 50 100 500 1000" at bounding box center [746, 252] width 812 height 32
select select "NY"
select select
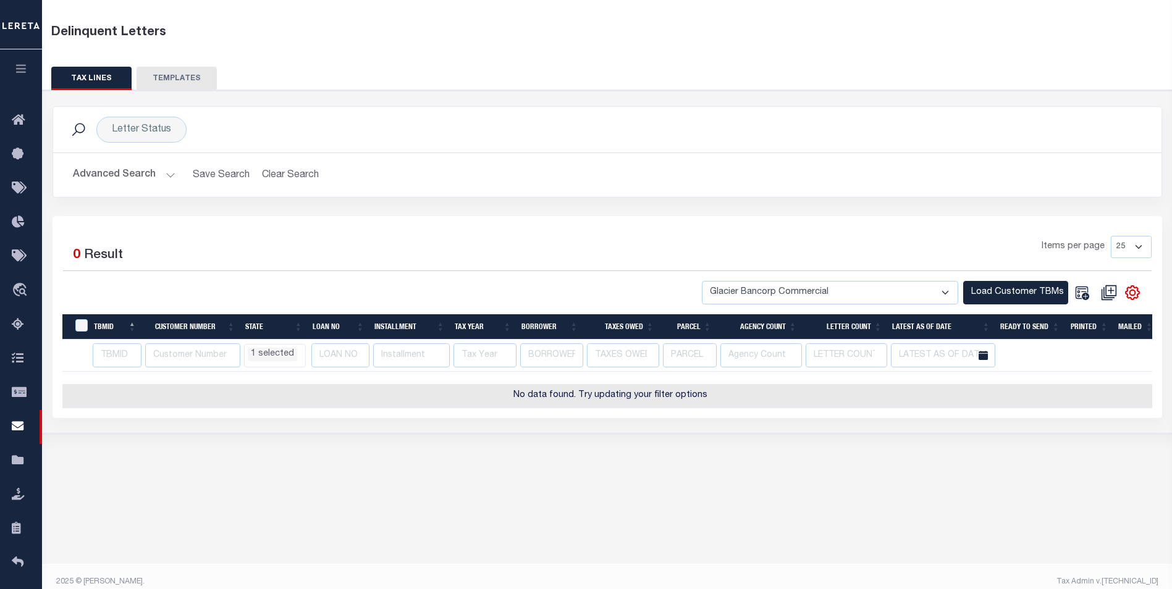
click at [271, 351] on li "1 selected" at bounding box center [272, 355] width 49 height 14
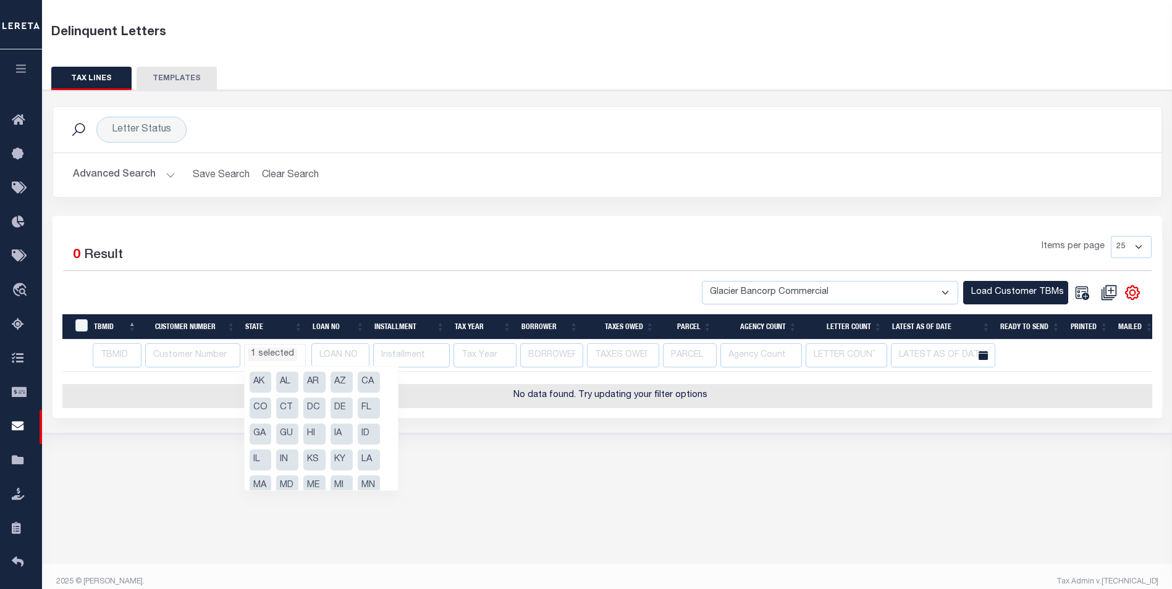
scroll to position [93, 0]
click at [257, 473] on li "NY" at bounding box center [261, 470] width 22 height 21
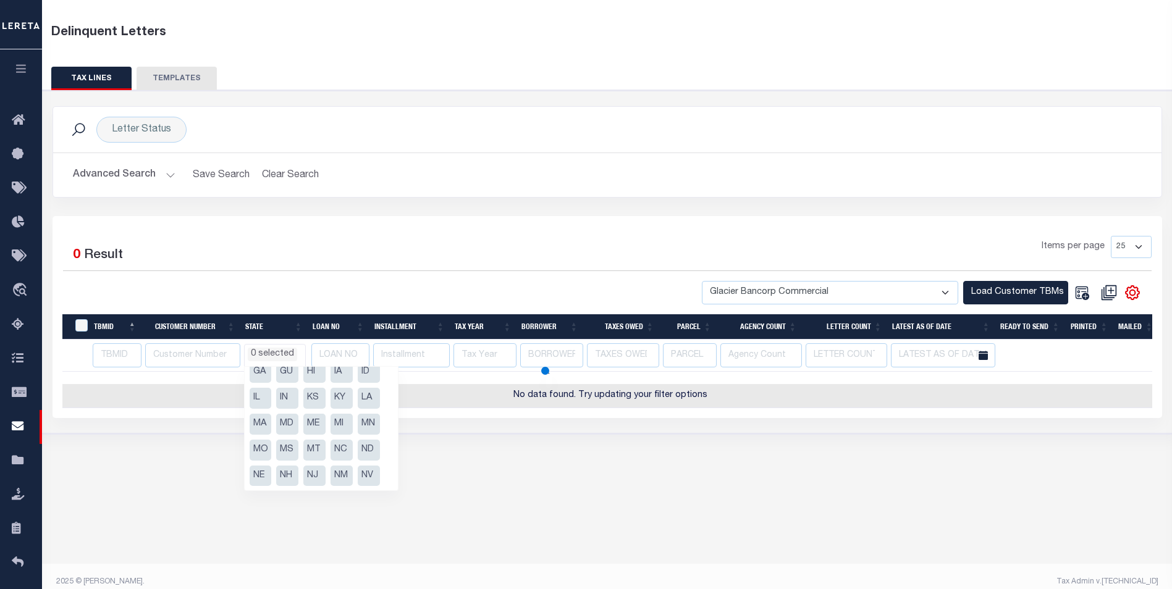
click at [315, 450] on li "MT" at bounding box center [314, 450] width 22 height 21
select select "MT"
select select
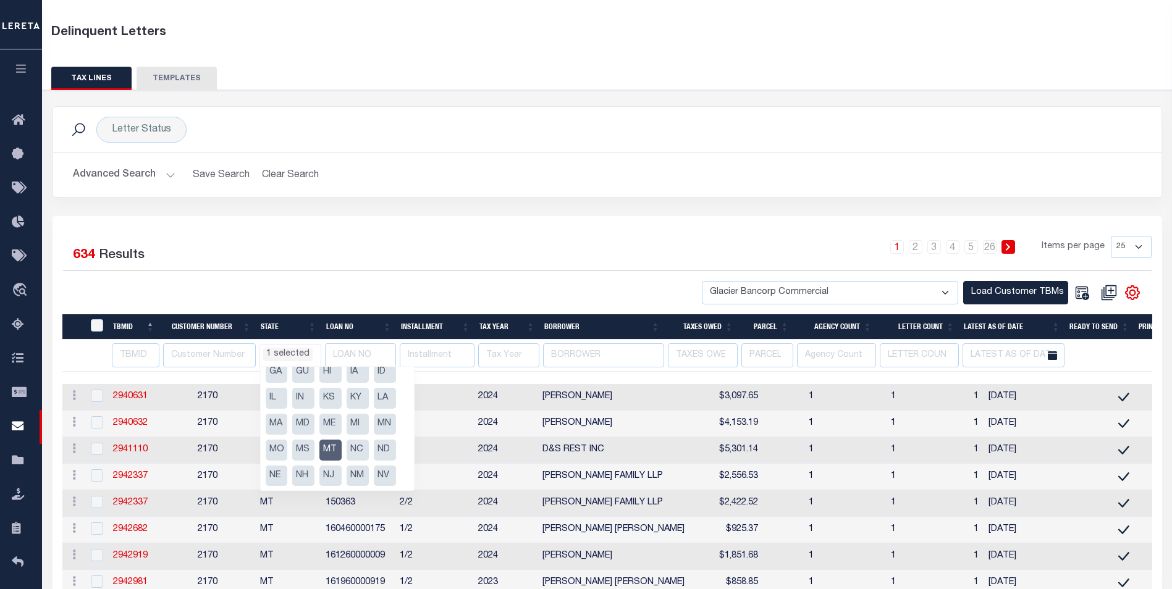
select select "MT"
select select
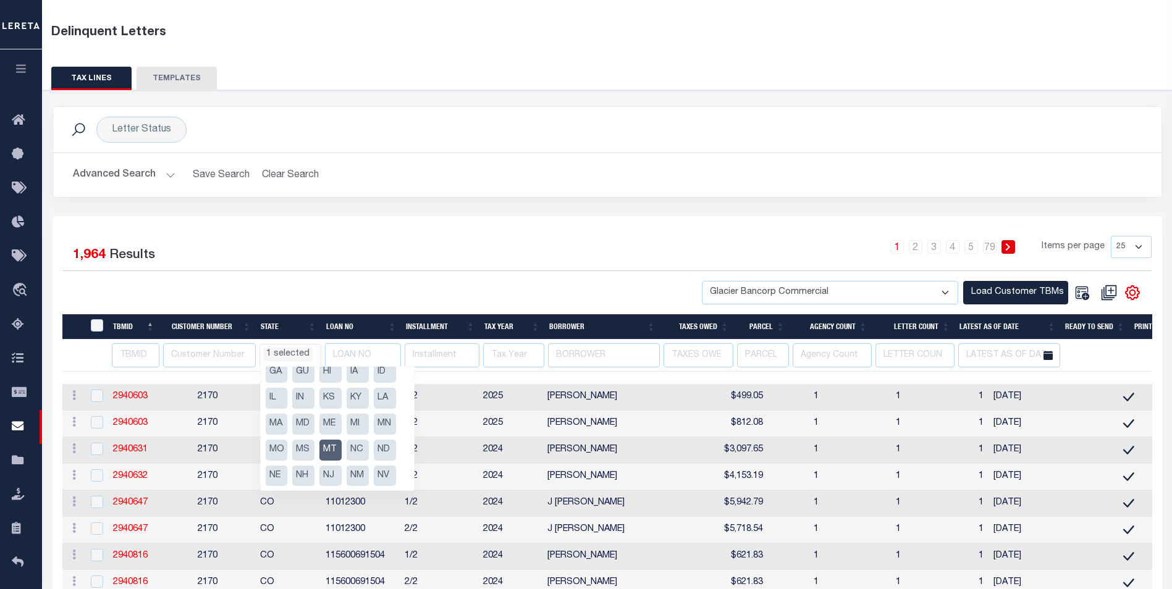
click at [381, 237] on div "1 2 3 4 5 … 79 Items per page 25 50 100 500 1000" at bounding box center [746, 252] width 812 height 32
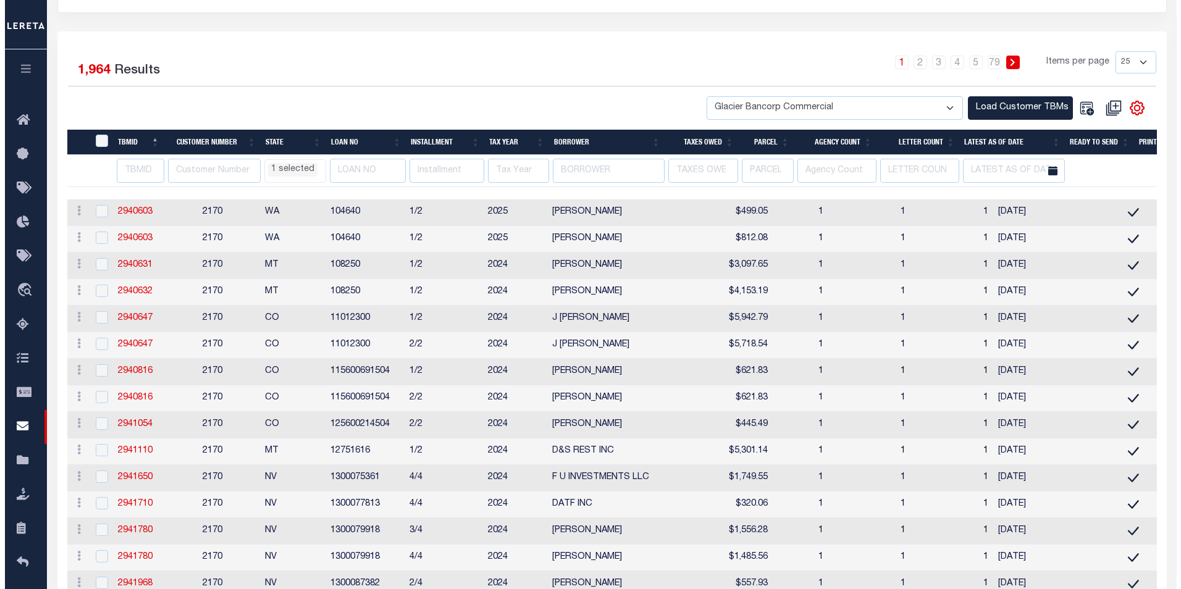
scroll to position [239, 0]
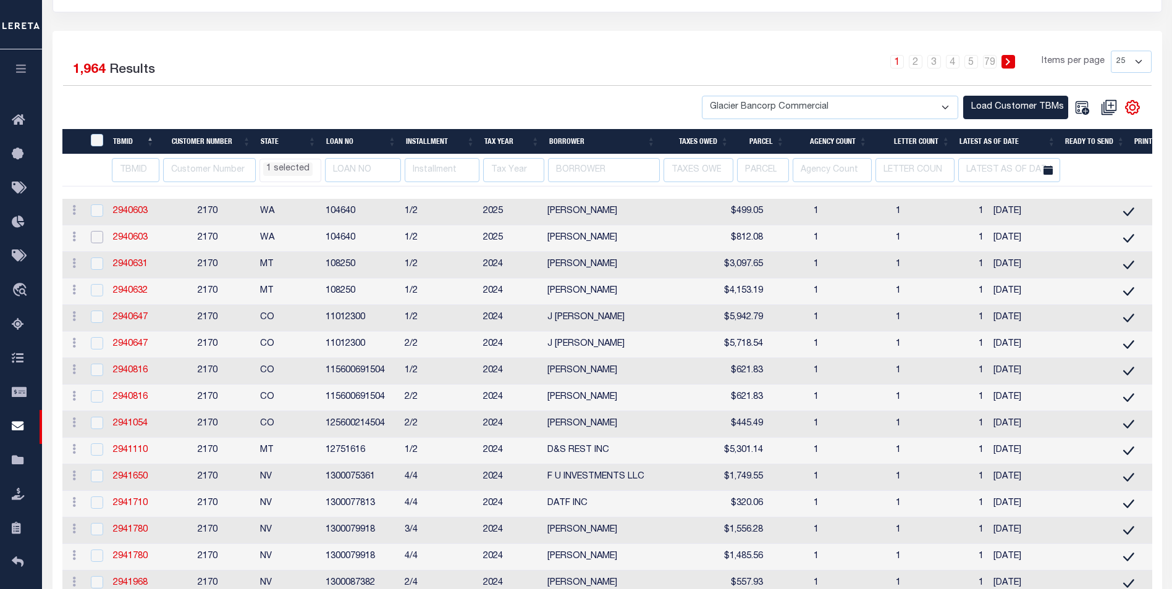
click at [98, 233] on input "checkbox" at bounding box center [97, 237] width 12 height 12
checkbox input "true"
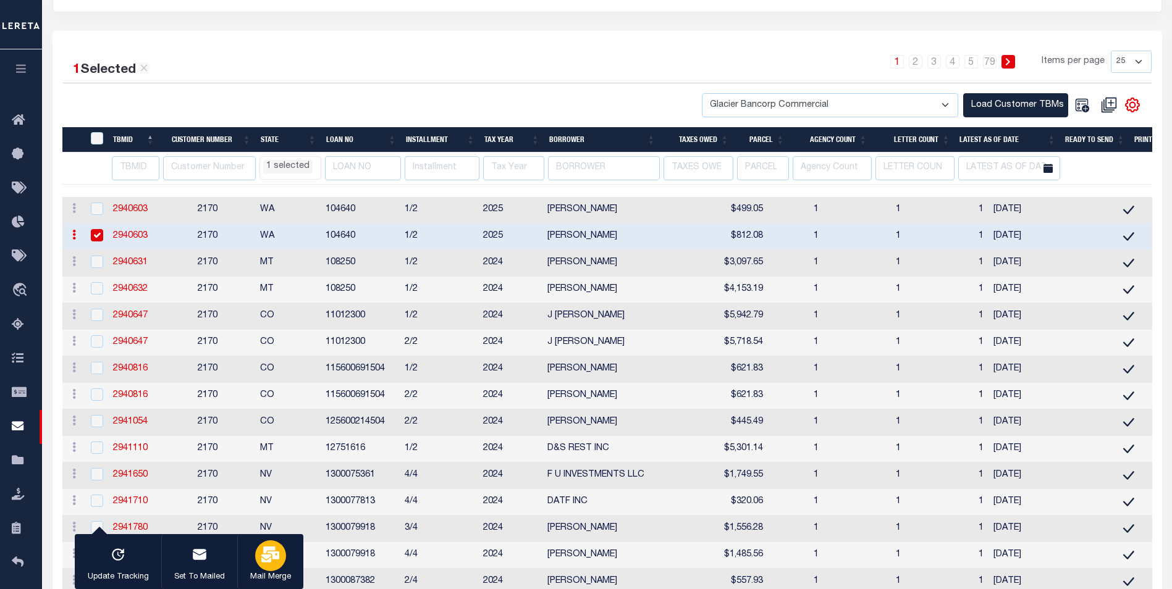
click at [274, 553] on icon "button" at bounding box center [270, 555] width 18 height 16
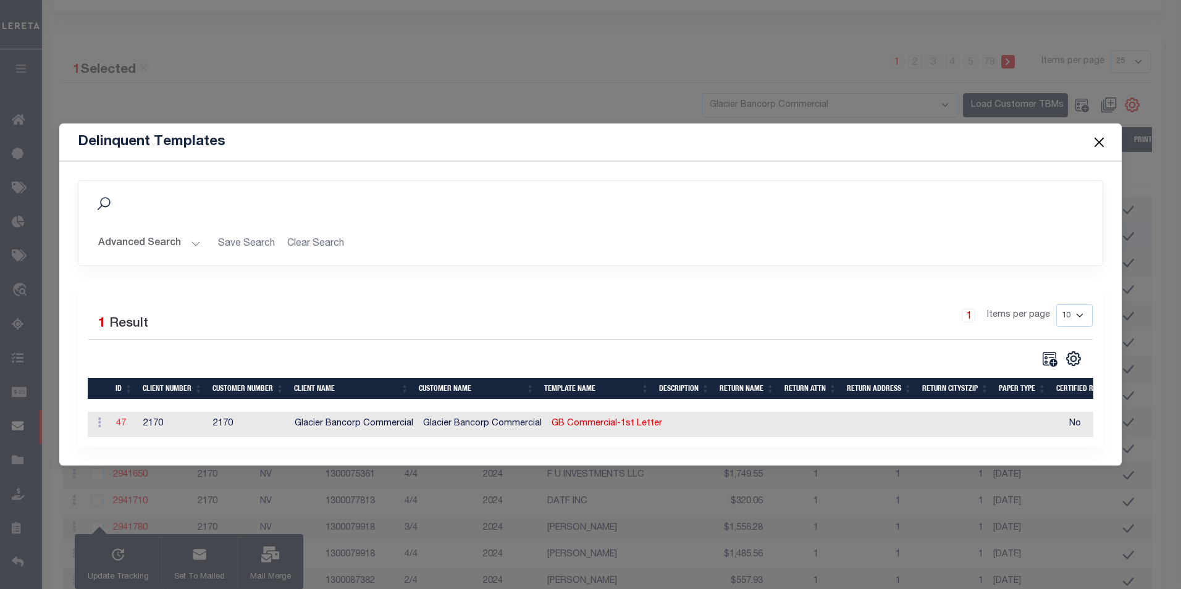
click at [120, 419] on link "47" at bounding box center [121, 423] width 10 height 9
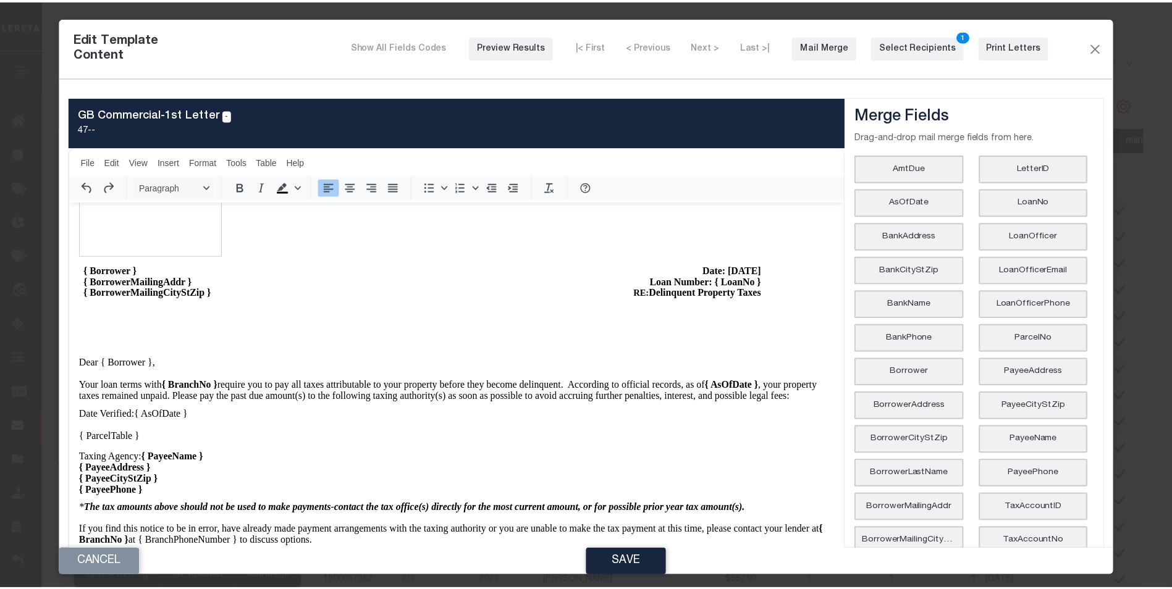
scroll to position [0, 0]
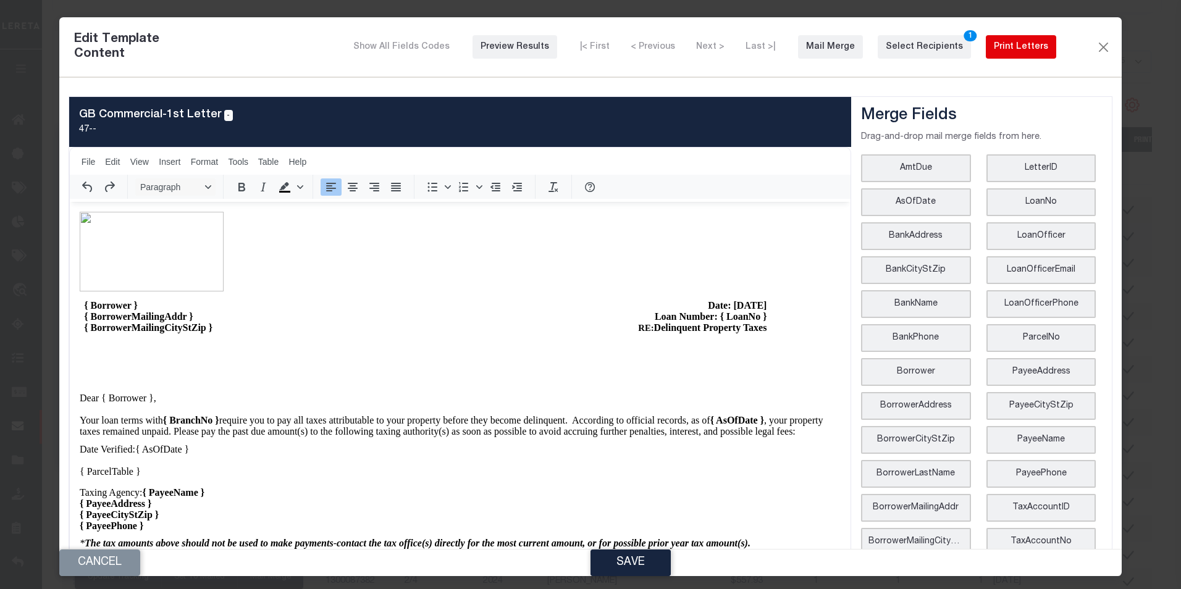
click at [1012, 49] on div "Print Letters" at bounding box center [1021, 47] width 54 height 13
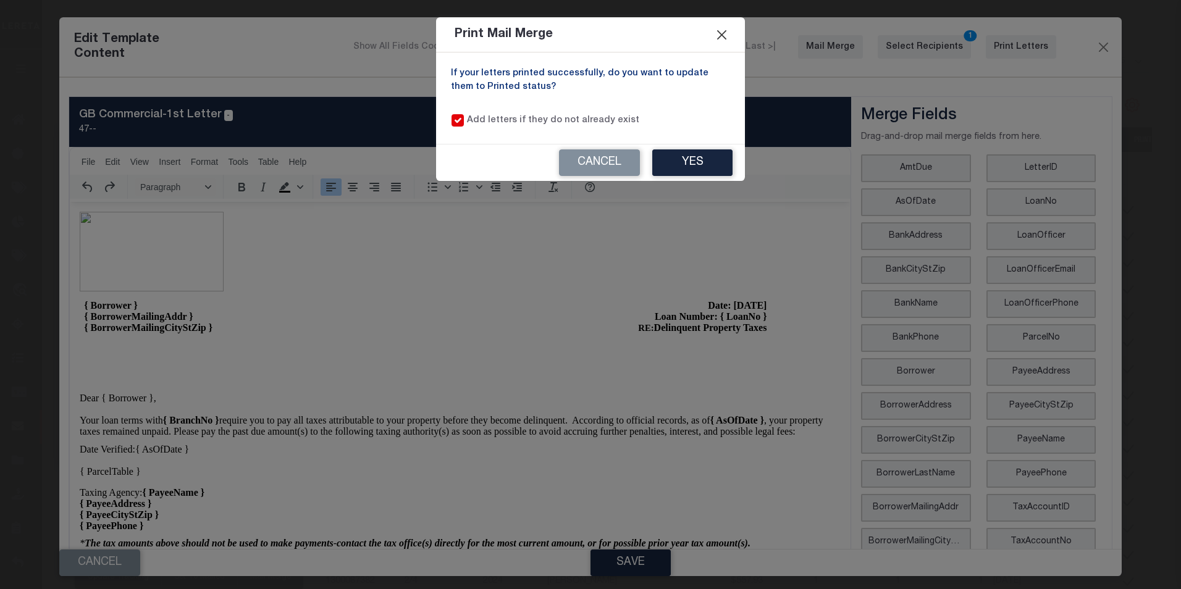
click at [723, 33] on button "Close" at bounding box center [722, 35] width 16 height 16
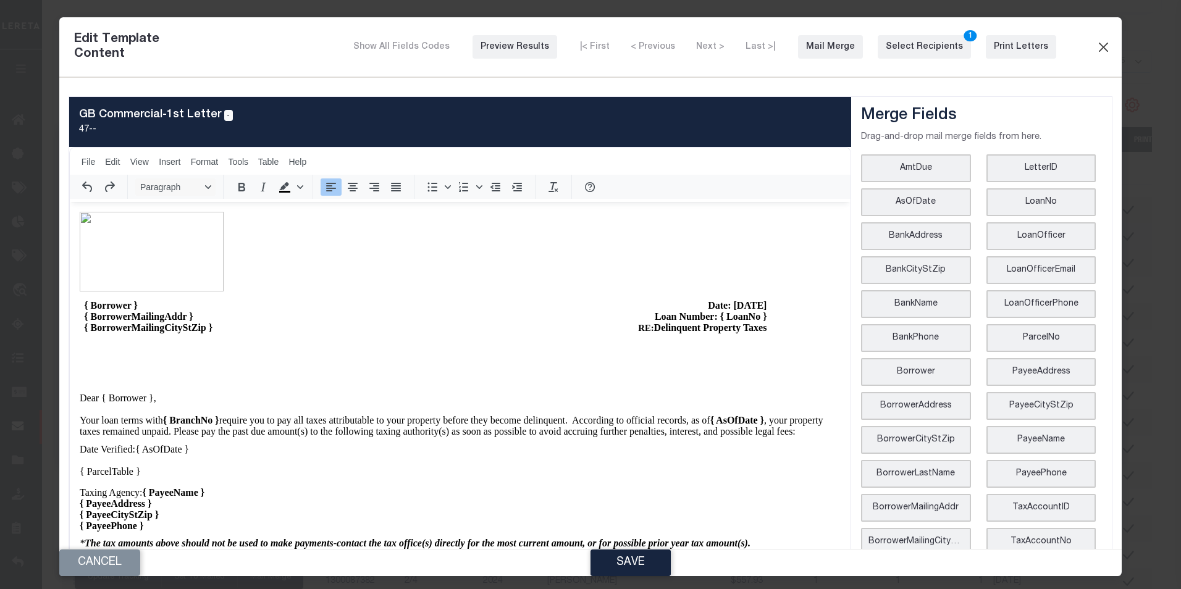
click at [1096, 44] on button "Close" at bounding box center [1103, 47] width 15 height 16
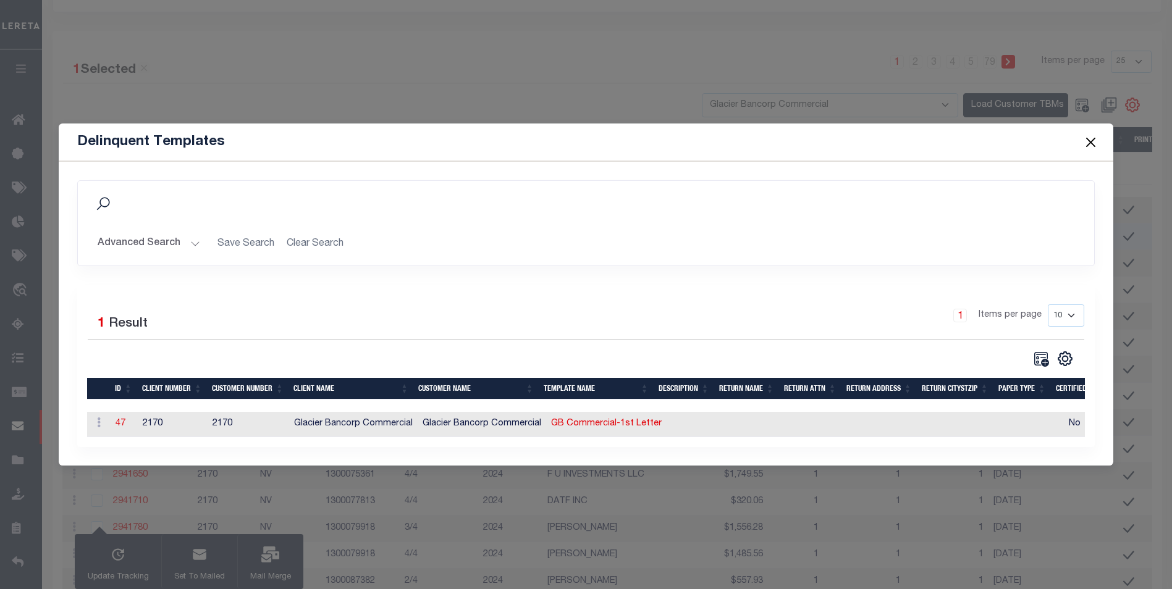
click at [1083, 139] on button "Close" at bounding box center [1090, 142] width 16 height 16
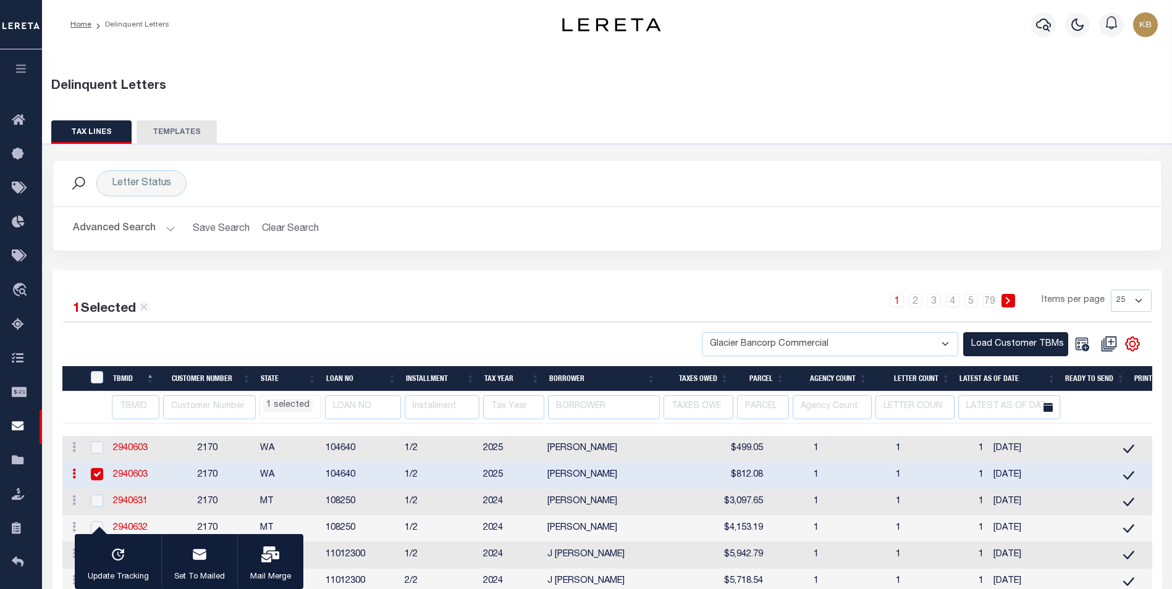
click at [183, 129] on button "TEMPLATES" at bounding box center [176, 131] width 80 height 23
select select "MT"
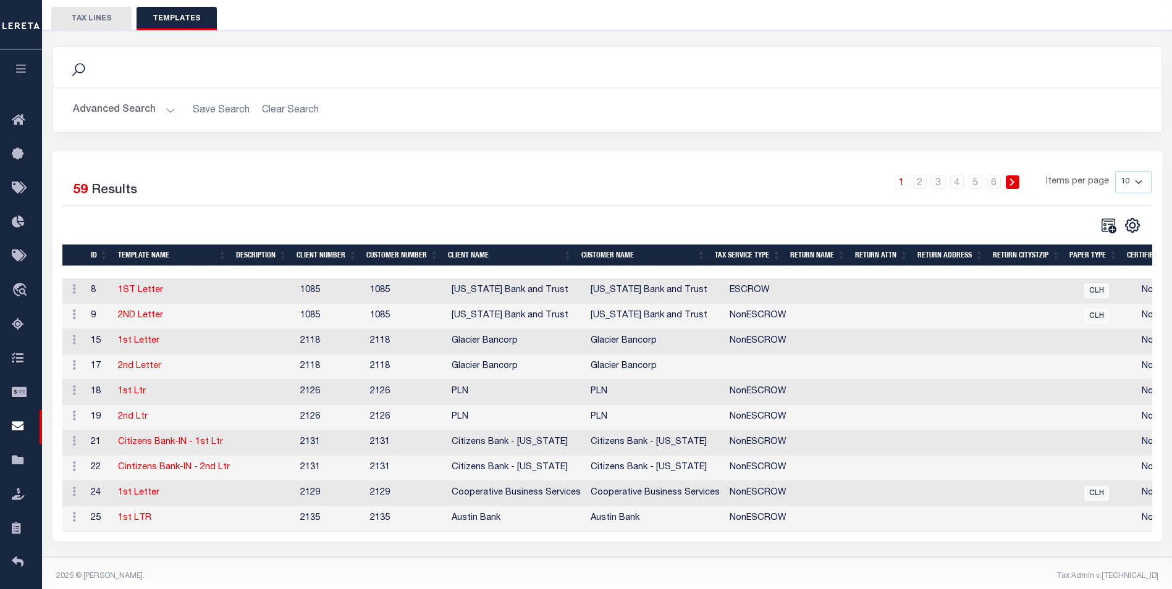
scroll to position [124, 0]
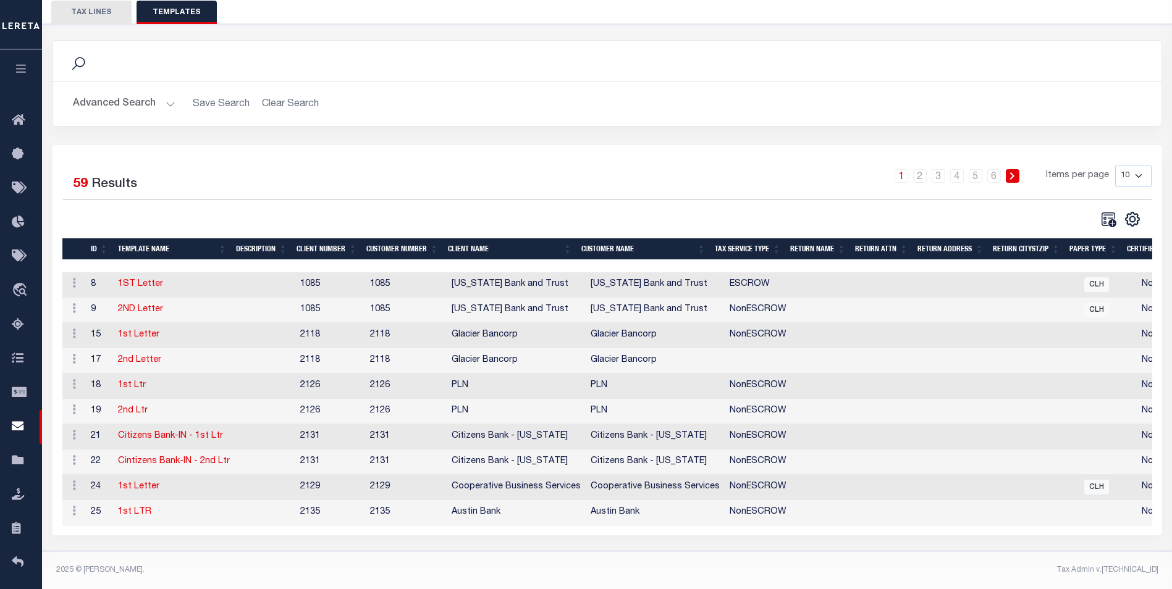
click at [1139, 171] on select "10 25 50 100" at bounding box center [1133, 176] width 36 height 22
select select "100"
click at [1115, 165] on select "10 25 50 100" at bounding box center [1133, 176] width 36 height 22
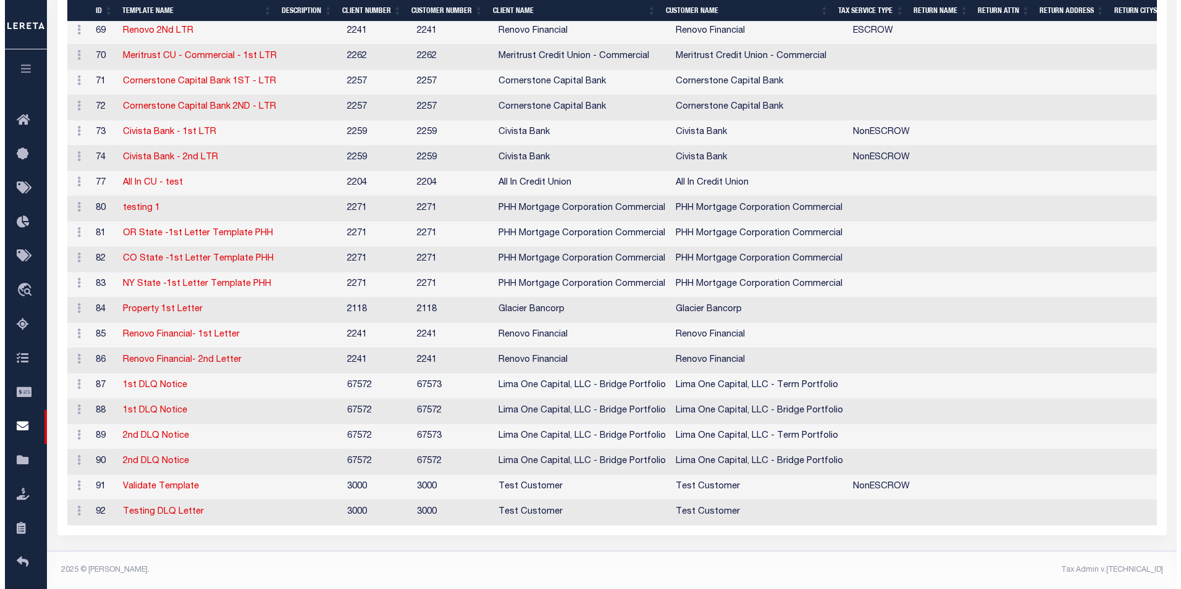
scroll to position [1358, 0]
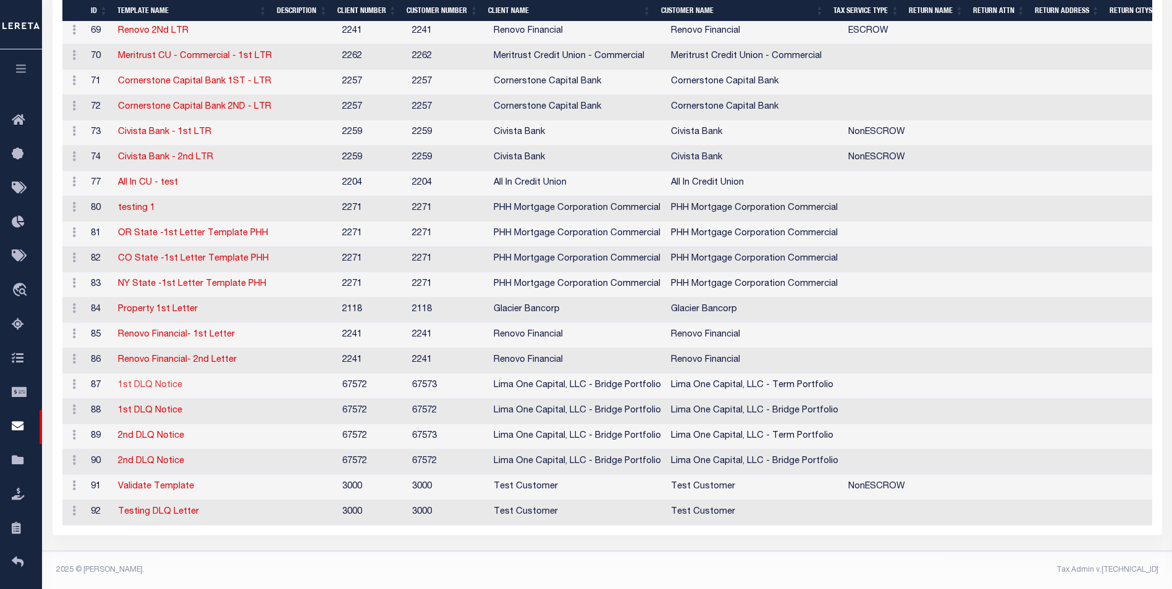
click at [161, 381] on link "1st DLQ Notice" at bounding box center [150, 385] width 64 height 9
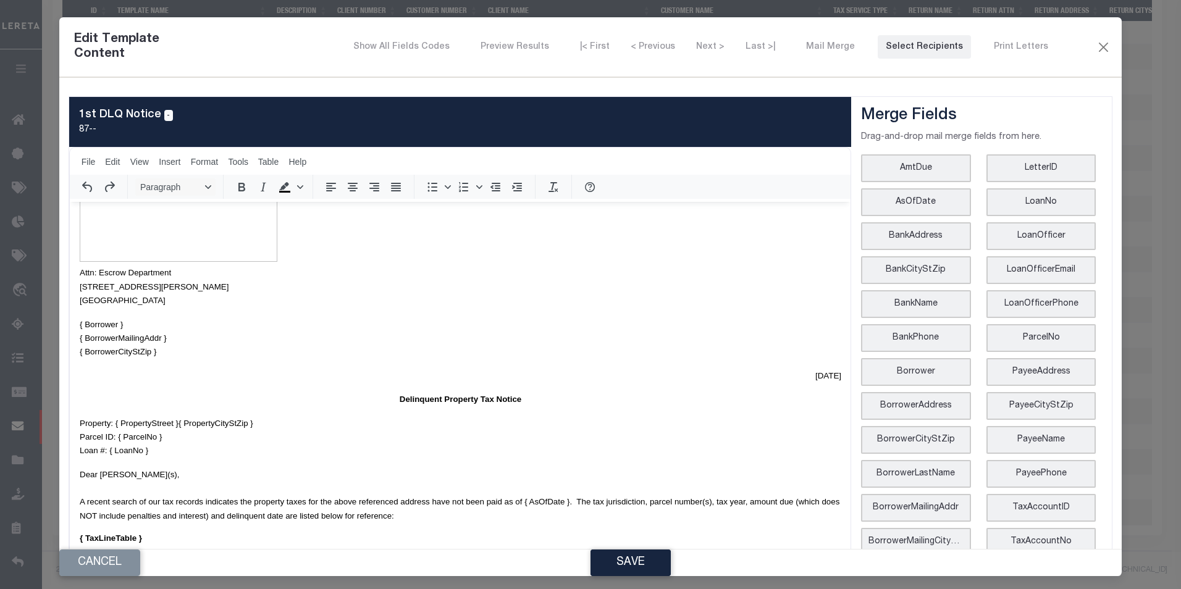
scroll to position [62, 0]
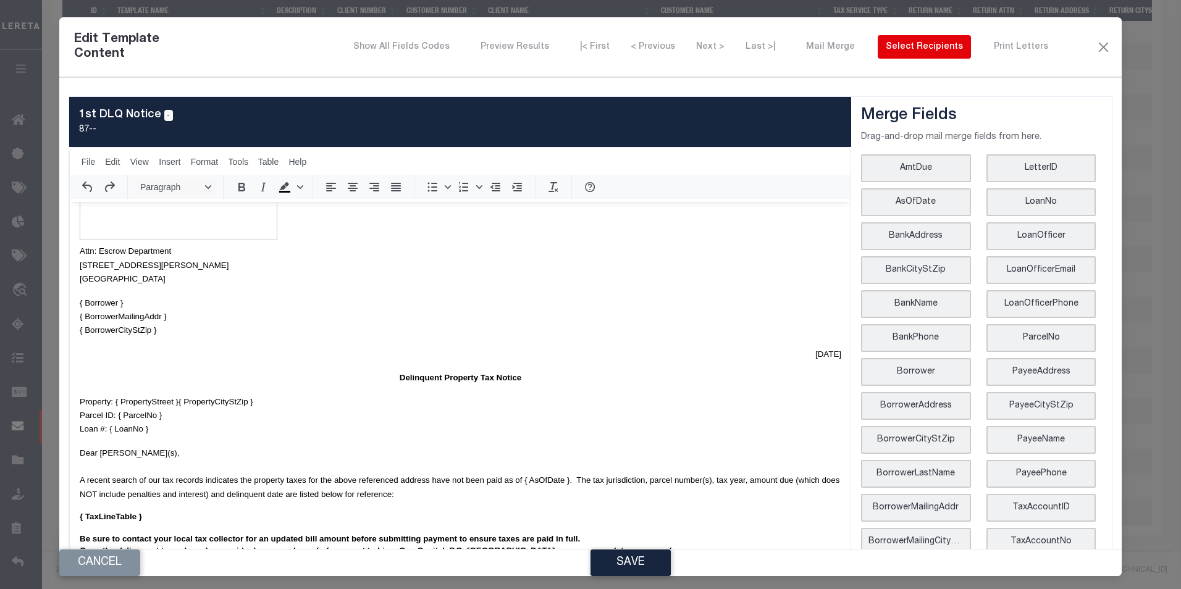
click at [922, 54] on button "Select Recipients" at bounding box center [924, 46] width 93 height 23
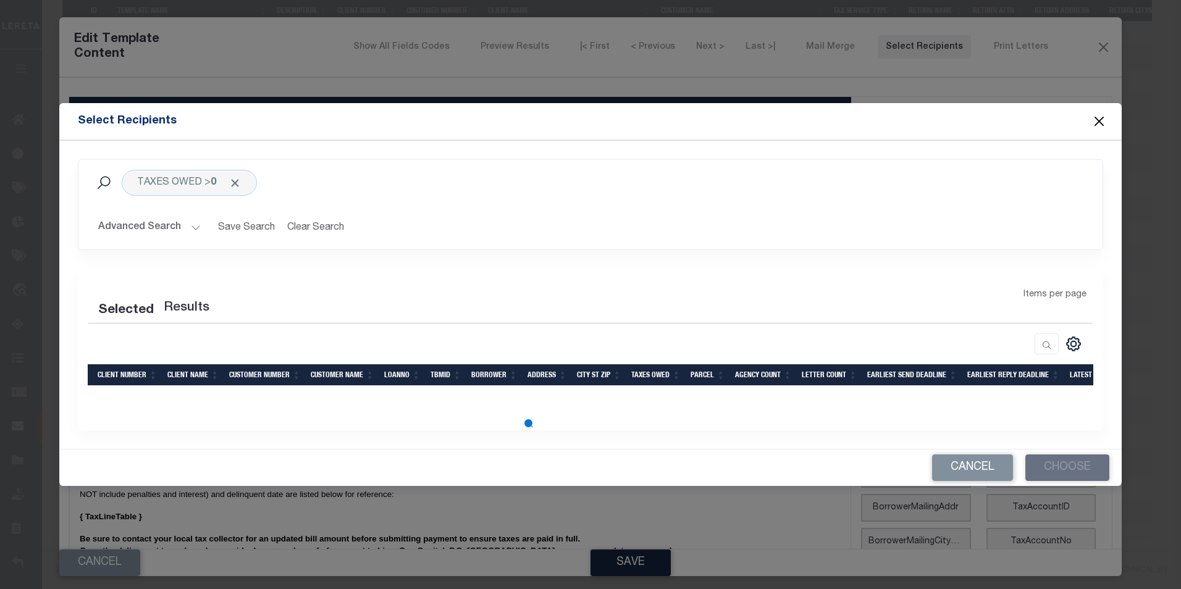
click at [191, 228] on button "Advanced Search" at bounding box center [149, 228] width 103 height 24
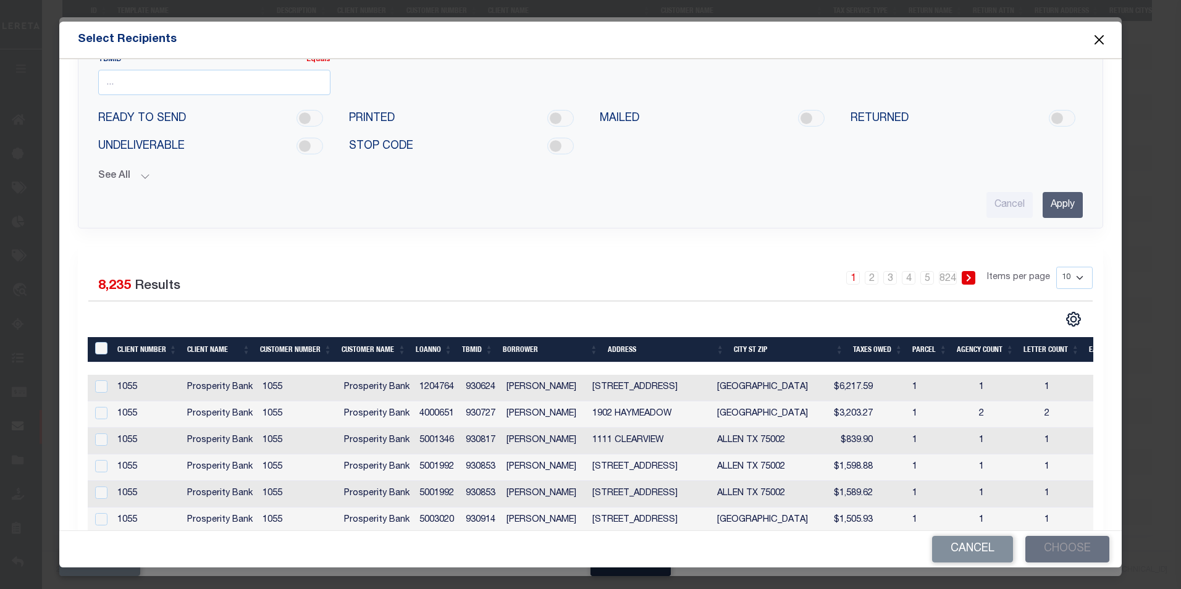
scroll to position [185, 0]
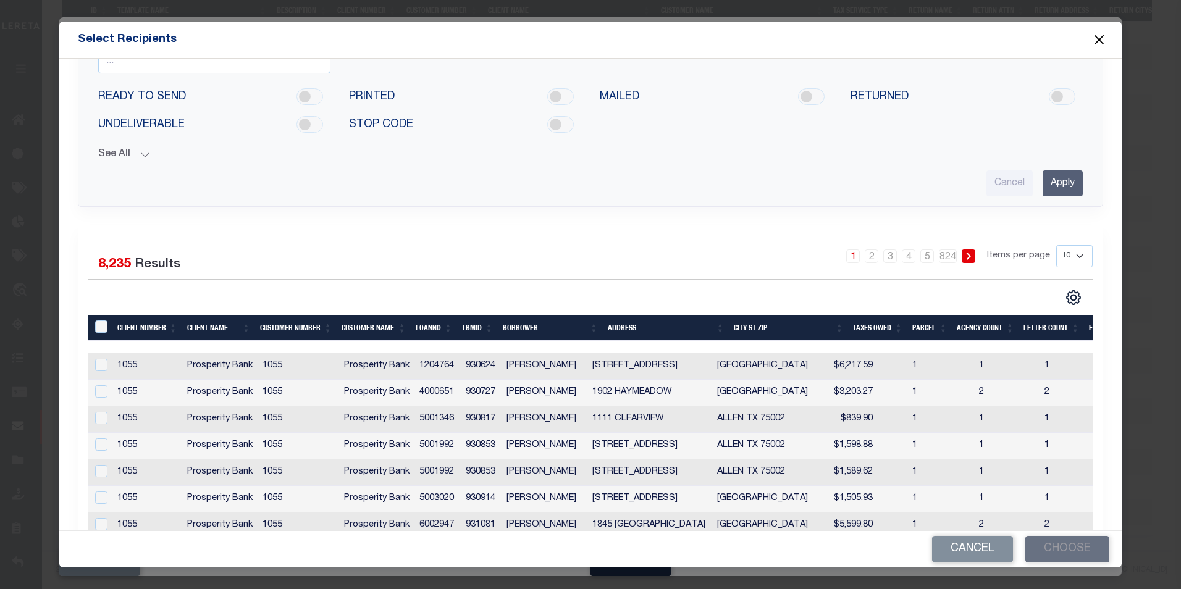
click at [98, 395] on input "checkbox" at bounding box center [101, 391] width 12 height 12
checkbox input "true"
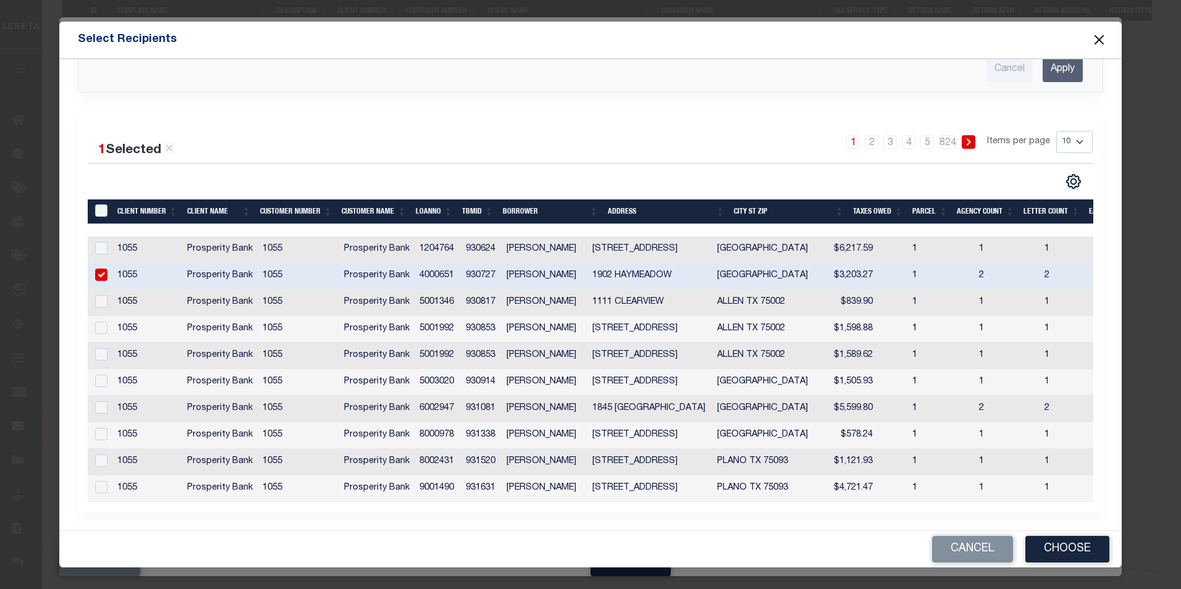
scroll to position [316, 0]
click at [102, 322] on input "checkbox" at bounding box center [101, 328] width 12 height 12
checkbox input "true"
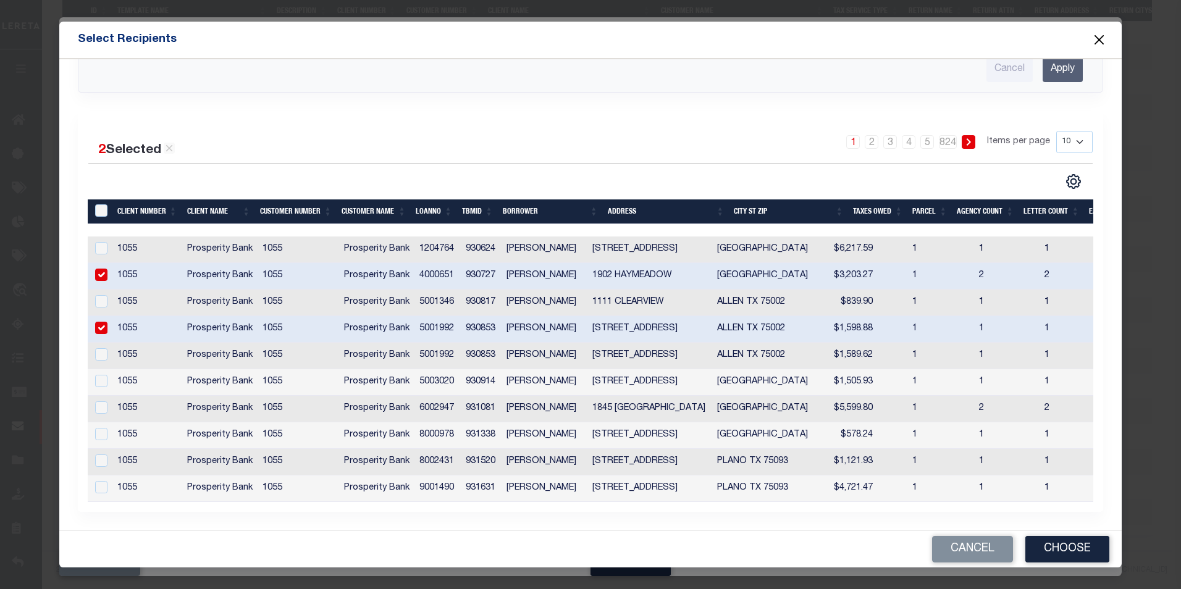
click at [103, 402] on input "checkbox" at bounding box center [101, 407] width 12 height 12
checkbox input "true"
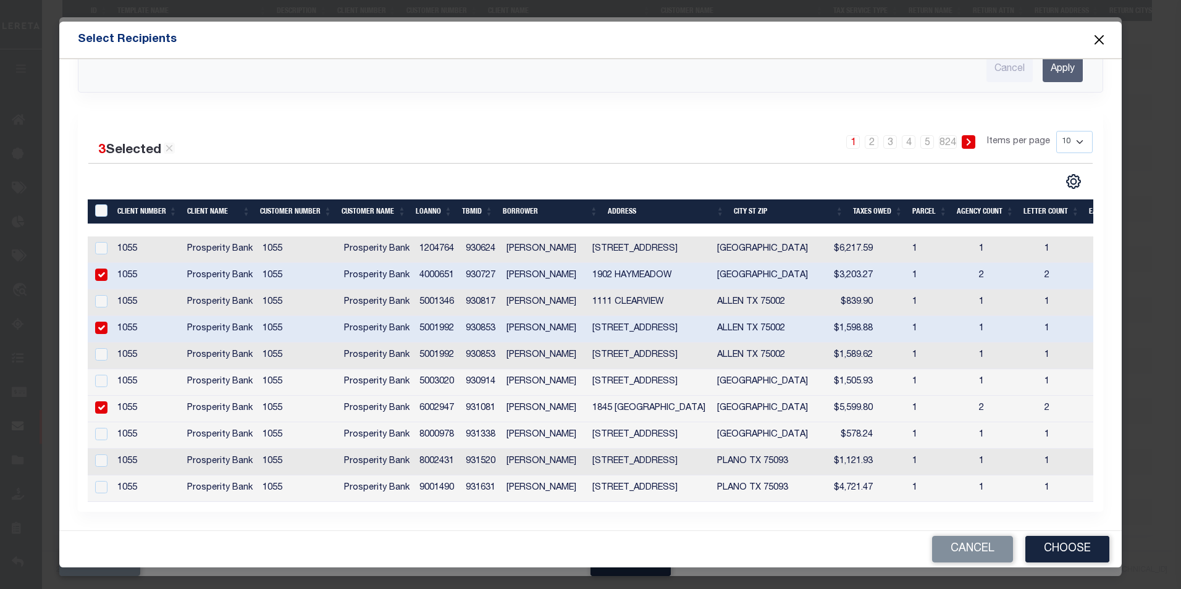
click at [98, 269] on input "checkbox" at bounding box center [101, 275] width 12 height 12
checkbox input "false"
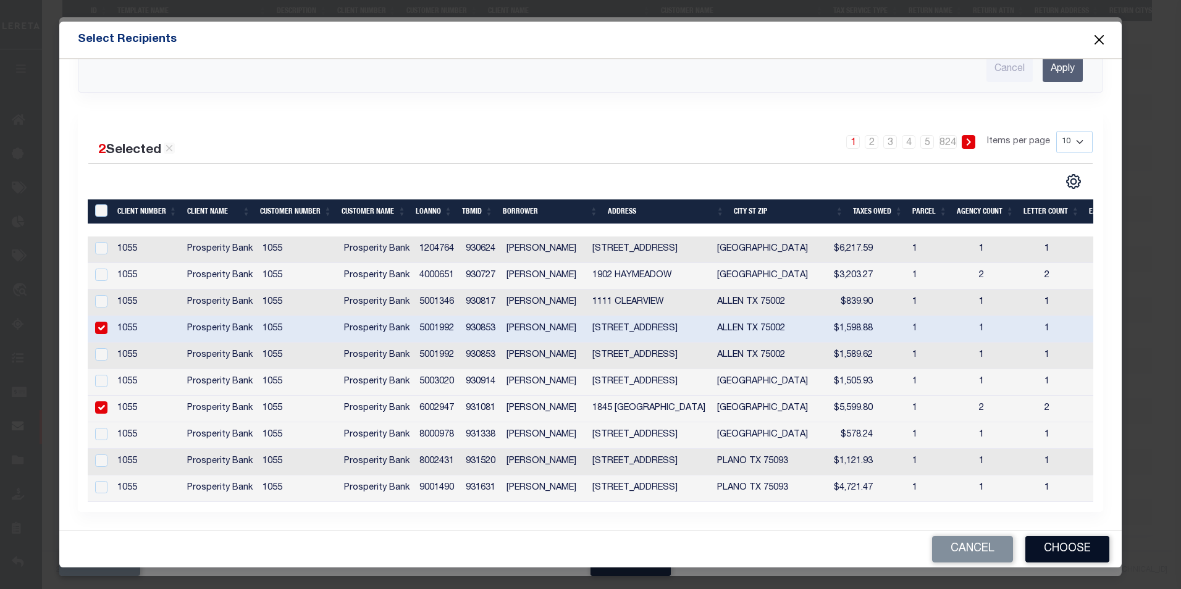
click at [1058, 546] on button "Choose" at bounding box center [1067, 549] width 84 height 27
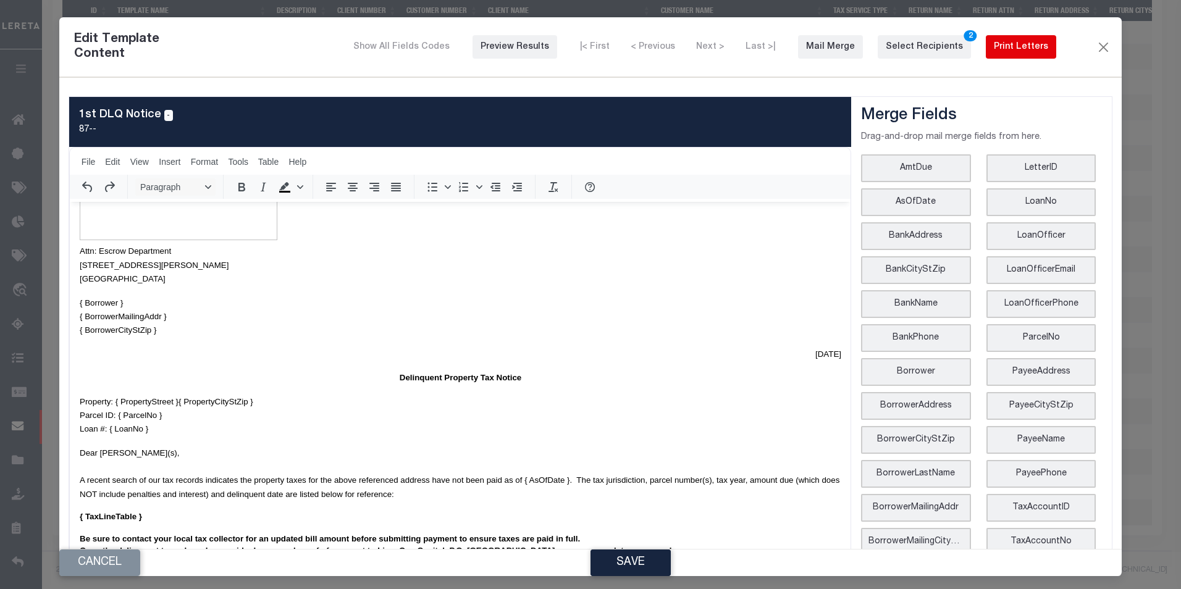
click at [1025, 55] on button "Print Letters" at bounding box center [1021, 46] width 70 height 23
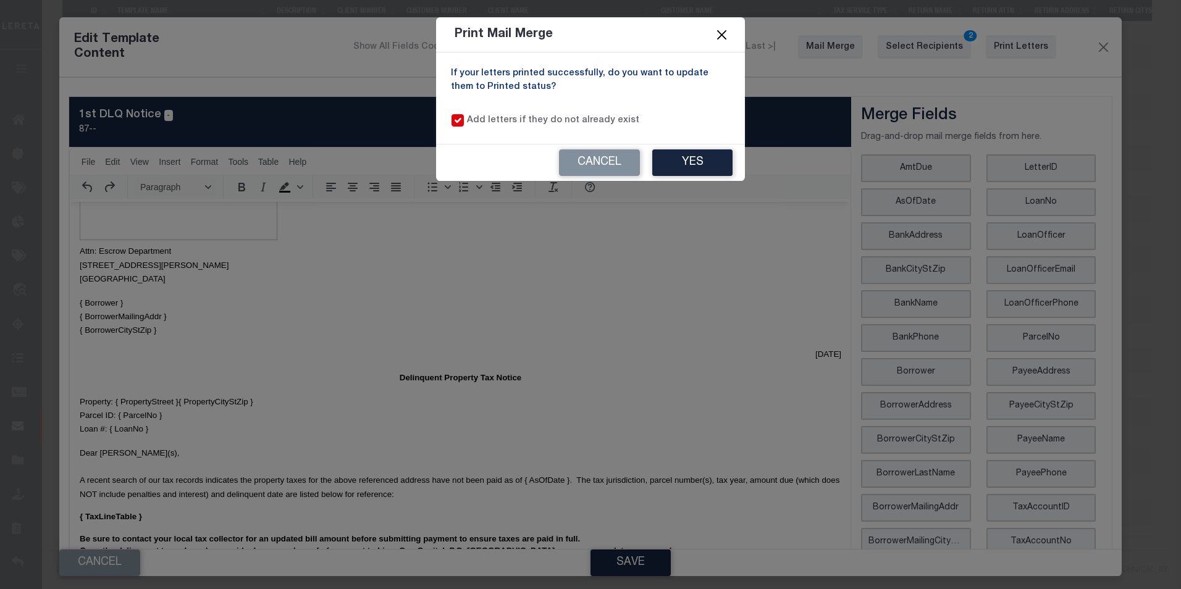
click at [723, 31] on button "Close" at bounding box center [722, 35] width 16 height 16
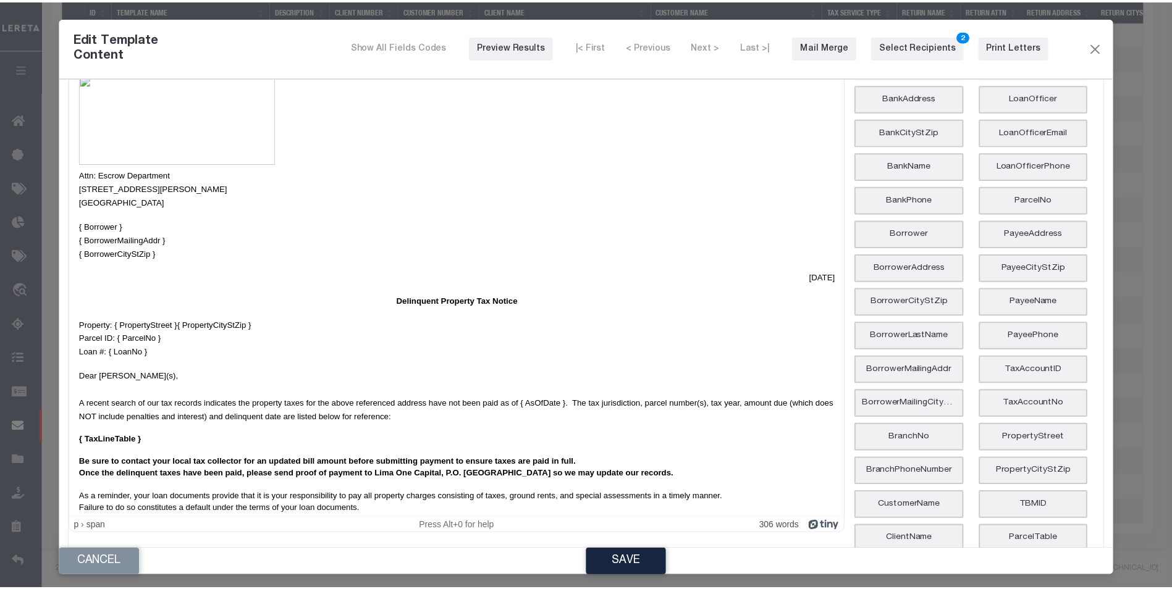
scroll to position [0, 0]
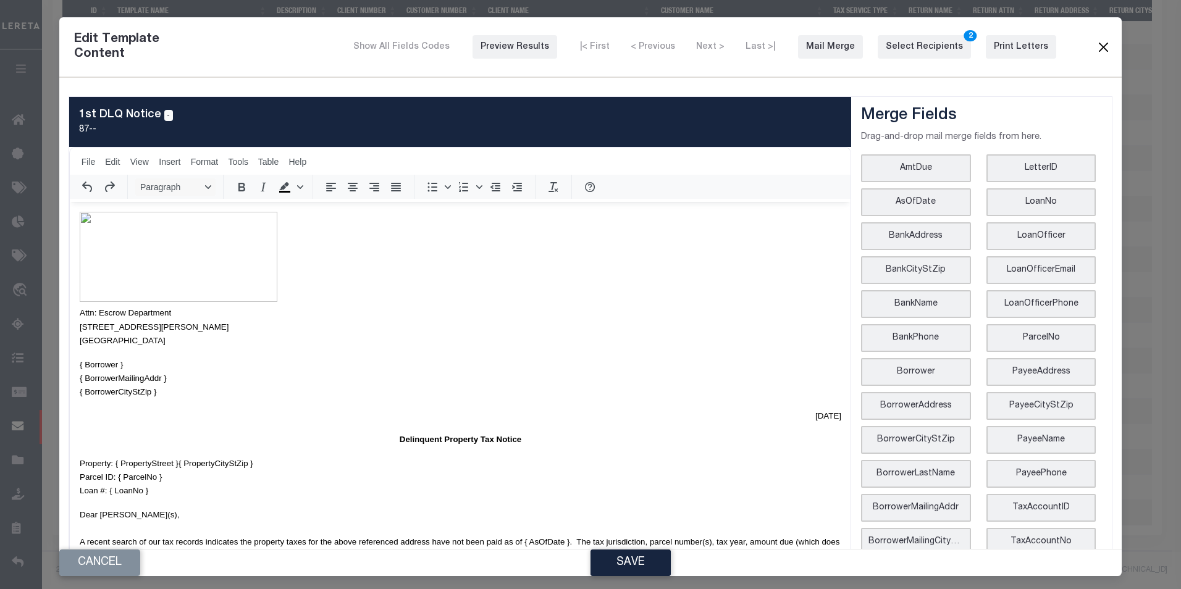
click at [1096, 43] on button "Close" at bounding box center [1103, 47] width 15 height 16
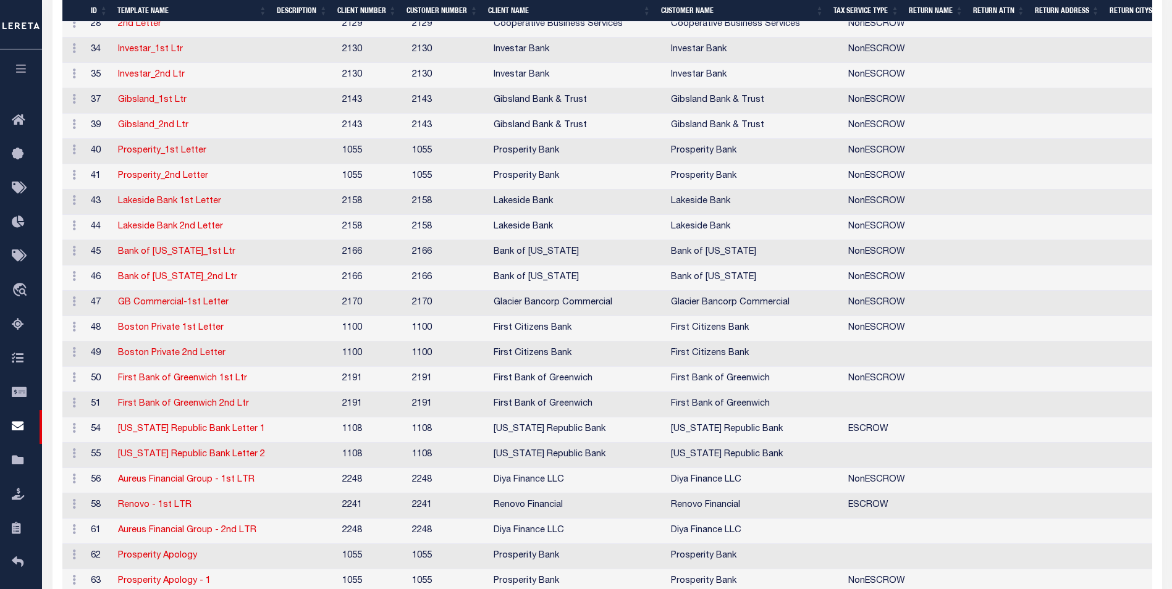
scroll to position [616, 0]
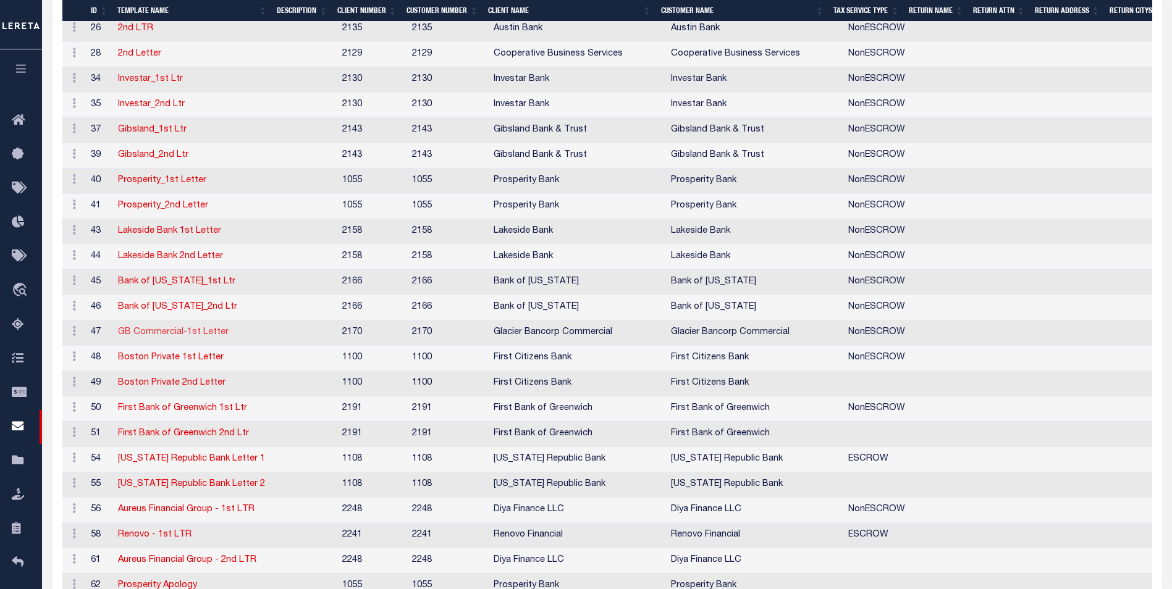
click at [169, 331] on link "GB Commercial-1st Letter" at bounding box center [173, 332] width 111 height 9
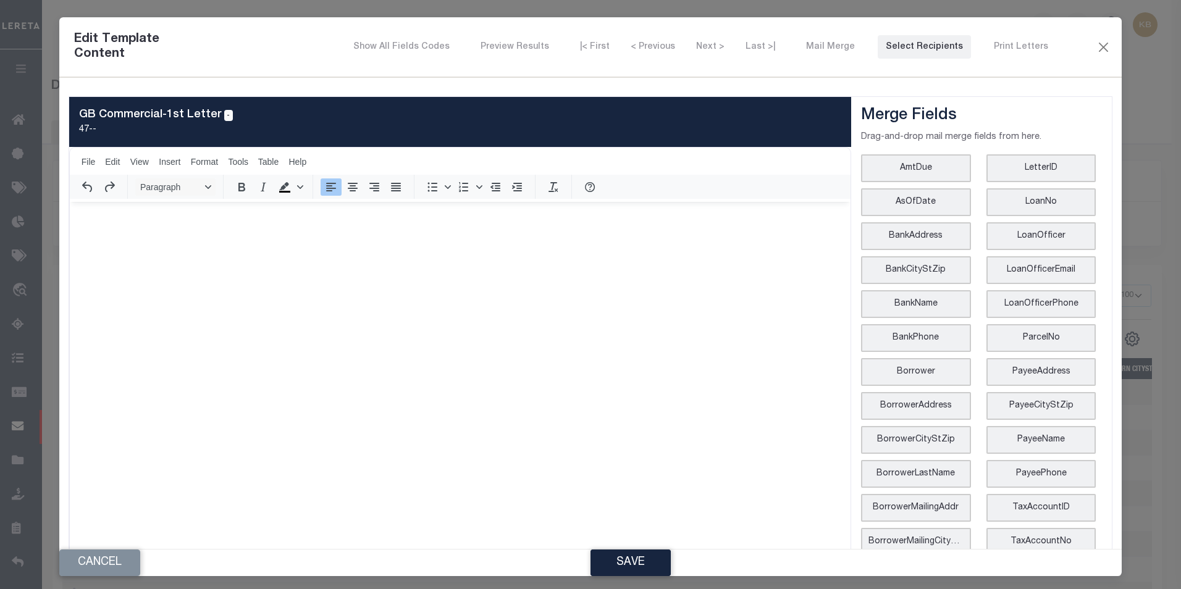
select select "100"
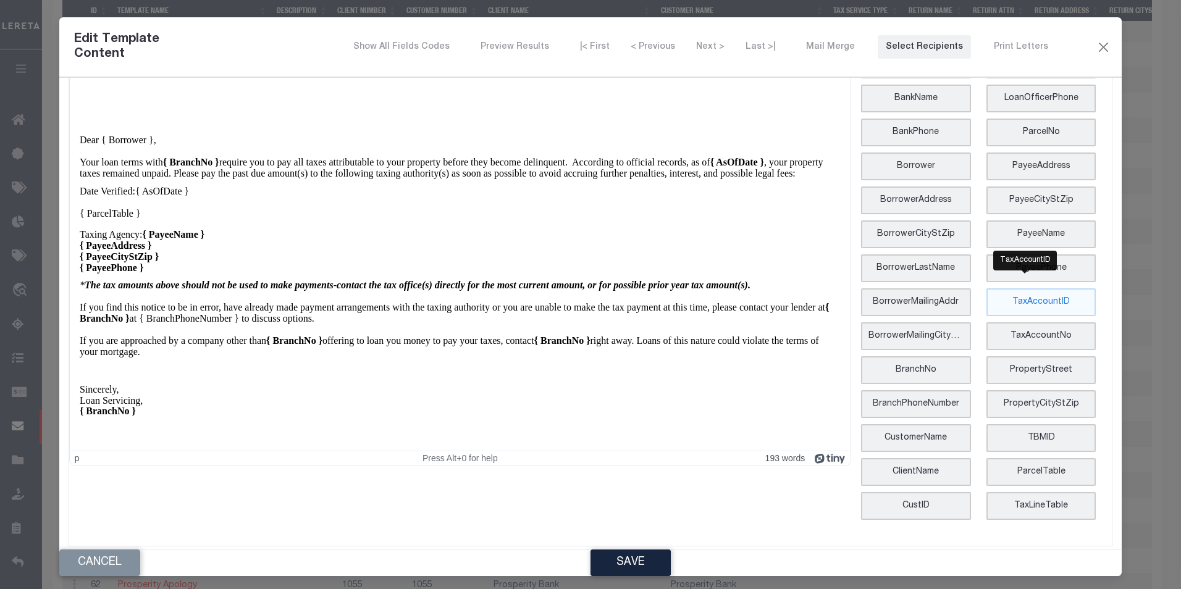
scroll to position [222, 0]
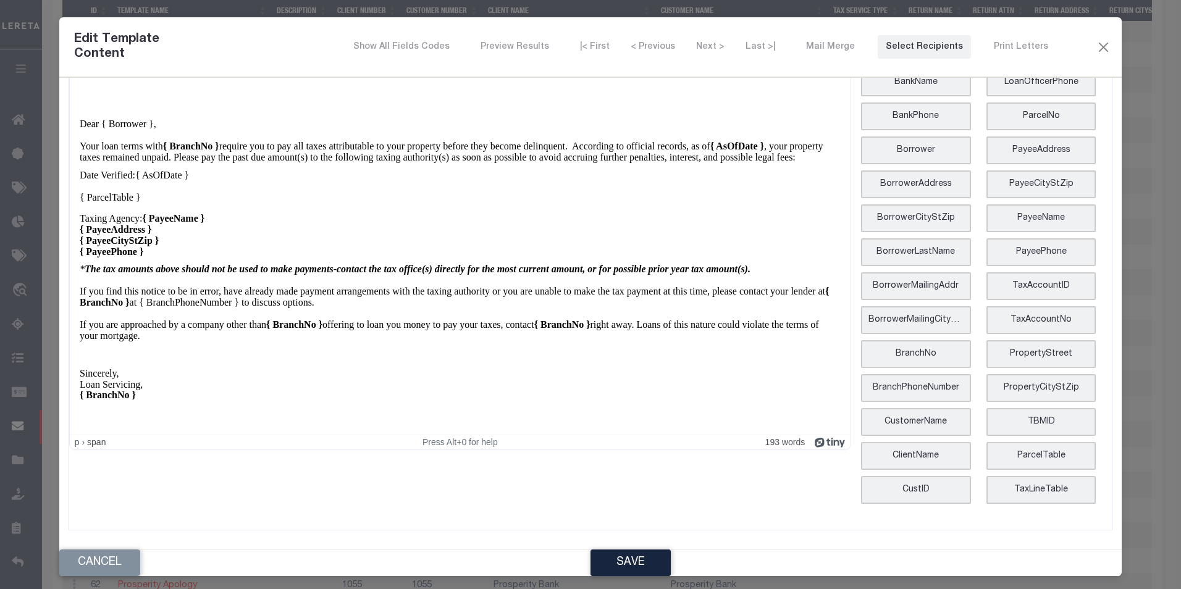
click at [148, 193] on p "{ ParcelTable }" at bounding box center [460, 198] width 762 height 11
click at [1027, 457] on li "ParcelTable" at bounding box center [1041, 456] width 110 height 28
drag, startPoint x: 606, startPoint y: 217, endPoint x: 616, endPoint y: 212, distance: 11.3
click at [608, 216] on p "Taxing Agency: { PayeeName }" at bounding box center [460, 219] width 762 height 11
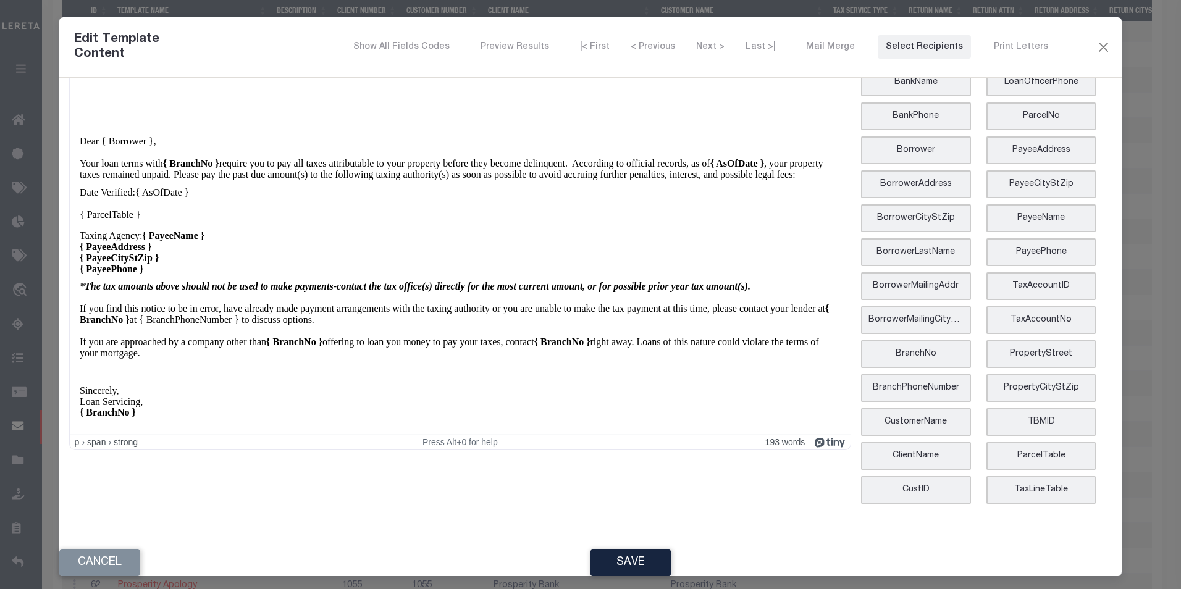
scroll to position [14, 0]
